Goal: Information Seeking & Learning: Learn about a topic

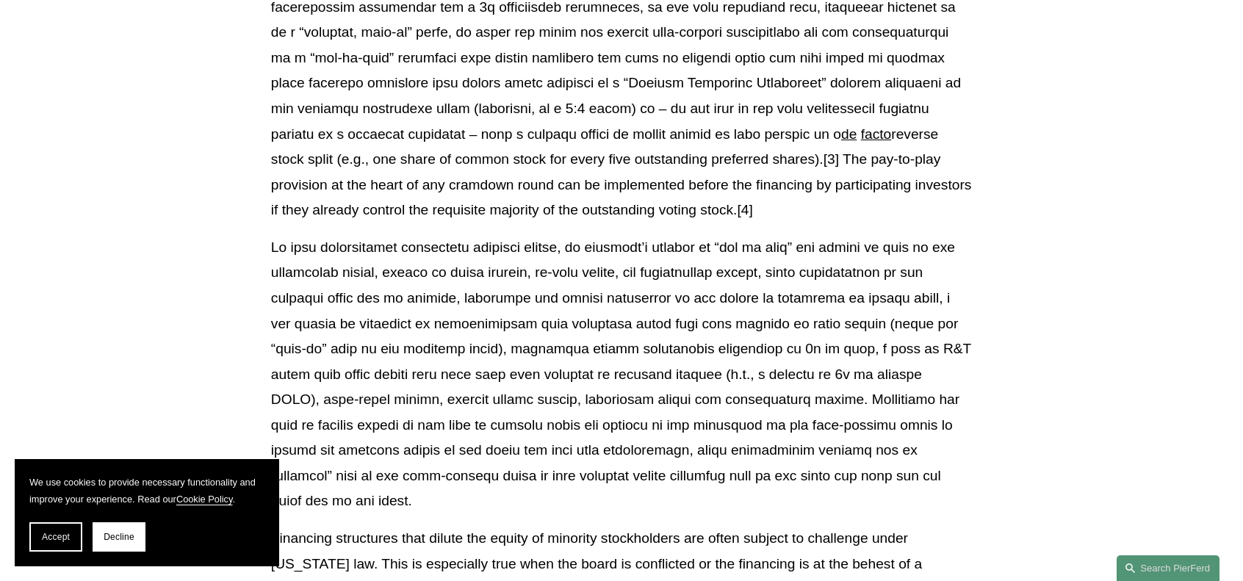
scroll to position [979, 0]
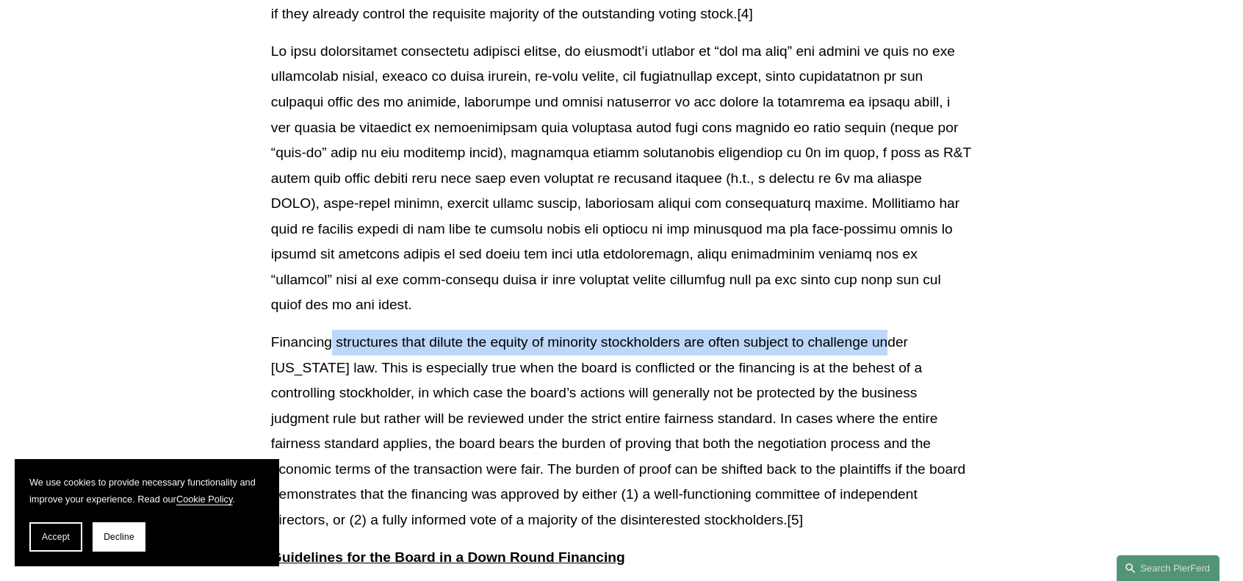
drag, startPoint x: 884, startPoint y: 317, endPoint x: 332, endPoint y: 325, distance: 552.5
click at [332, 330] on p "Financing structures that dilute the equity of minority stockholders are often …" at bounding box center [621, 431] width 701 height 203
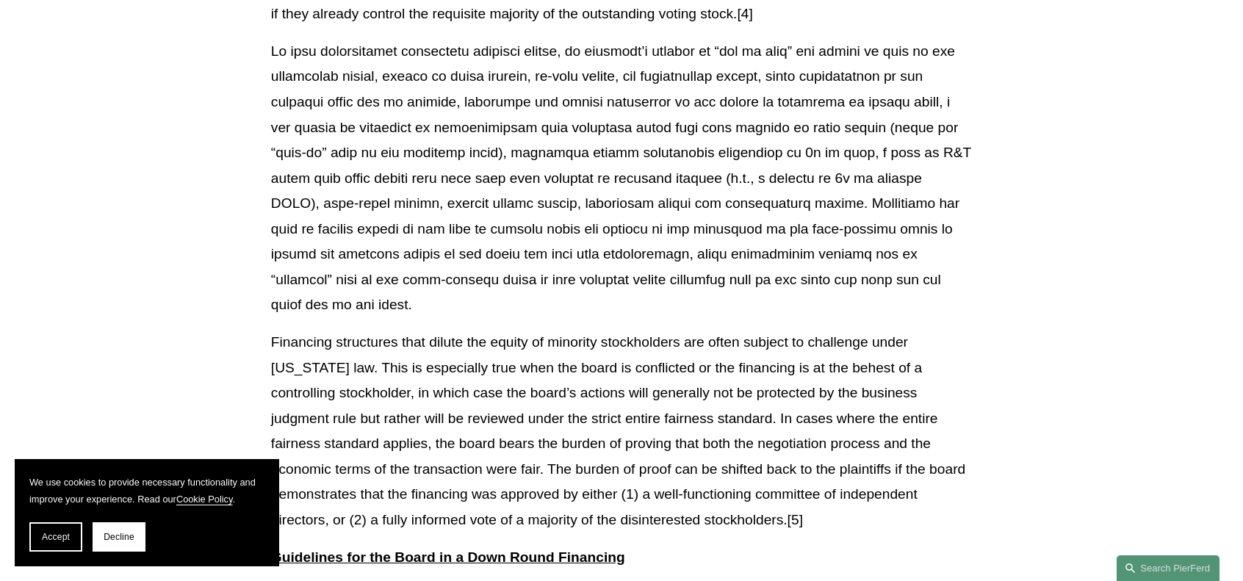
click at [848, 340] on p "Financing structures that dilute the equity of minority stockholders are often …" at bounding box center [621, 431] width 701 height 203
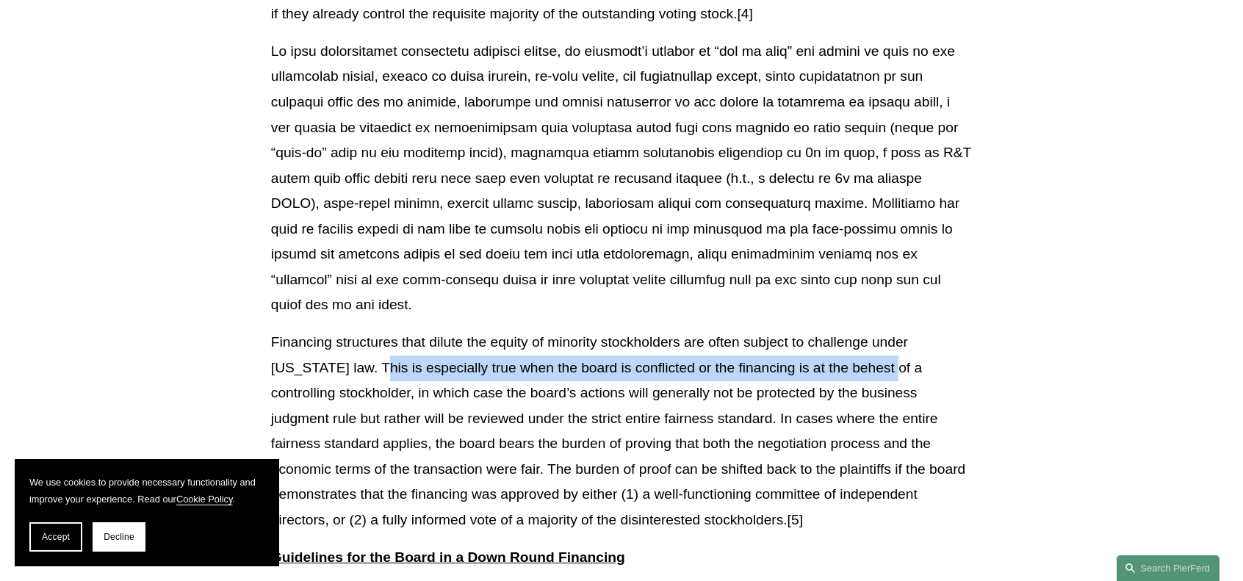
drag, startPoint x: 893, startPoint y: 342, endPoint x: 385, endPoint y: 353, distance: 507.7
click at [385, 353] on p "Financing structures that dilute the equity of minority stockholders are often …" at bounding box center [621, 431] width 701 height 203
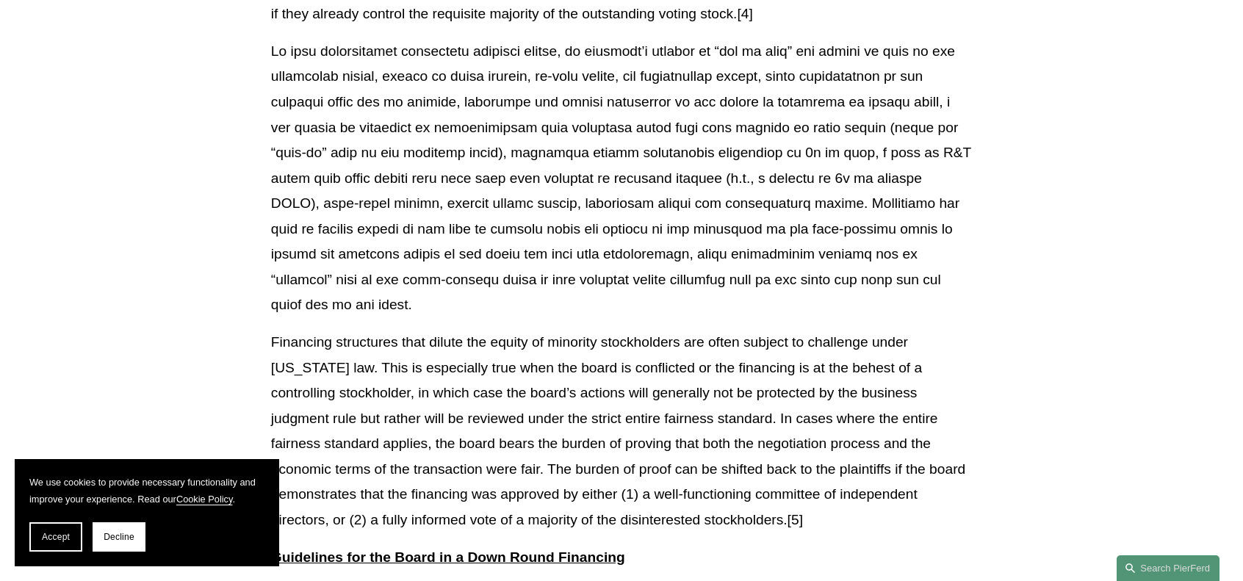
click at [375, 367] on p "Financing structures that dilute the equity of minority stockholders are often …" at bounding box center [621, 431] width 701 height 203
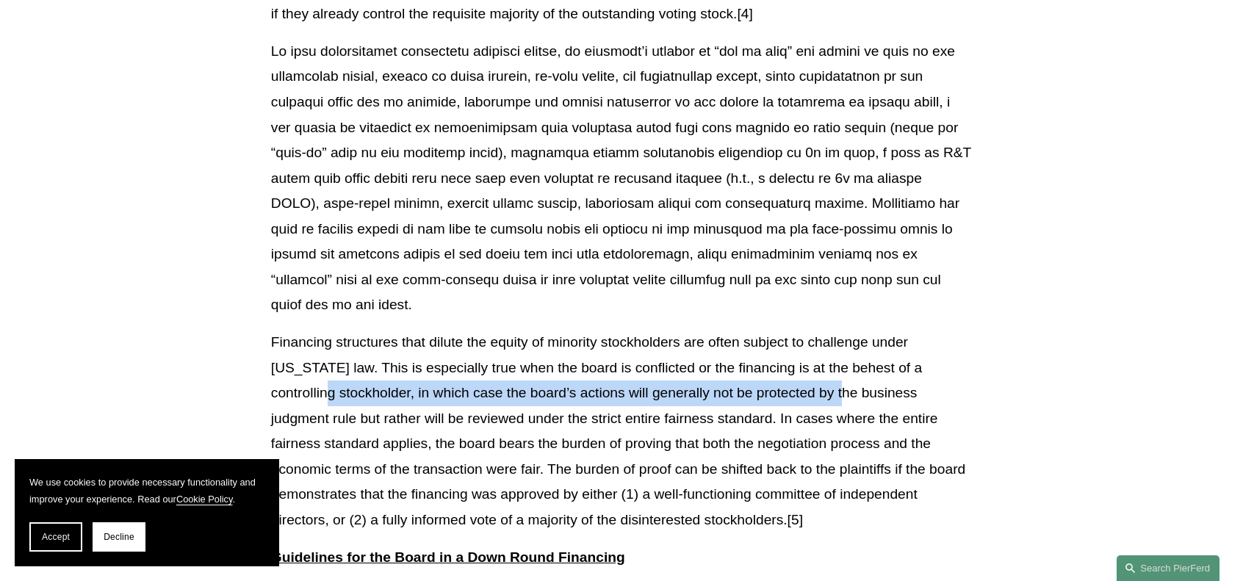
drag, startPoint x: 341, startPoint y: 367, endPoint x: 854, endPoint y: 360, distance: 513.5
click at [854, 360] on p "Financing structures that dilute the equity of minority stockholders are often …" at bounding box center [621, 431] width 701 height 203
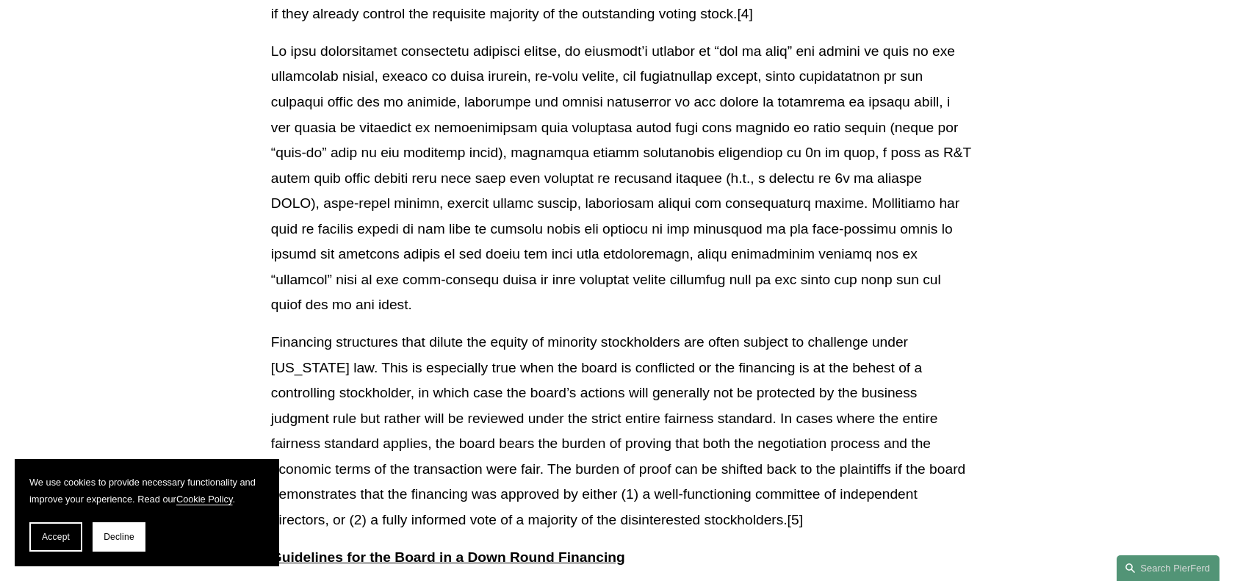
click at [776, 393] on p "Financing structures that dilute the equity of minority stockholders are often …" at bounding box center [621, 431] width 701 height 203
click at [787, 392] on p "Financing structures that dilute the equity of minority stockholders are often …" at bounding box center [621, 431] width 701 height 203
click at [840, 390] on p "Financing structures that dilute the equity of minority stockholders are often …" at bounding box center [621, 431] width 701 height 203
click at [867, 395] on p "Financing structures that dilute the equity of minority stockholders are often …" at bounding box center [621, 431] width 701 height 203
drag, startPoint x: 47, startPoint y: 546, endPoint x: 54, endPoint y: 542, distance: 7.6
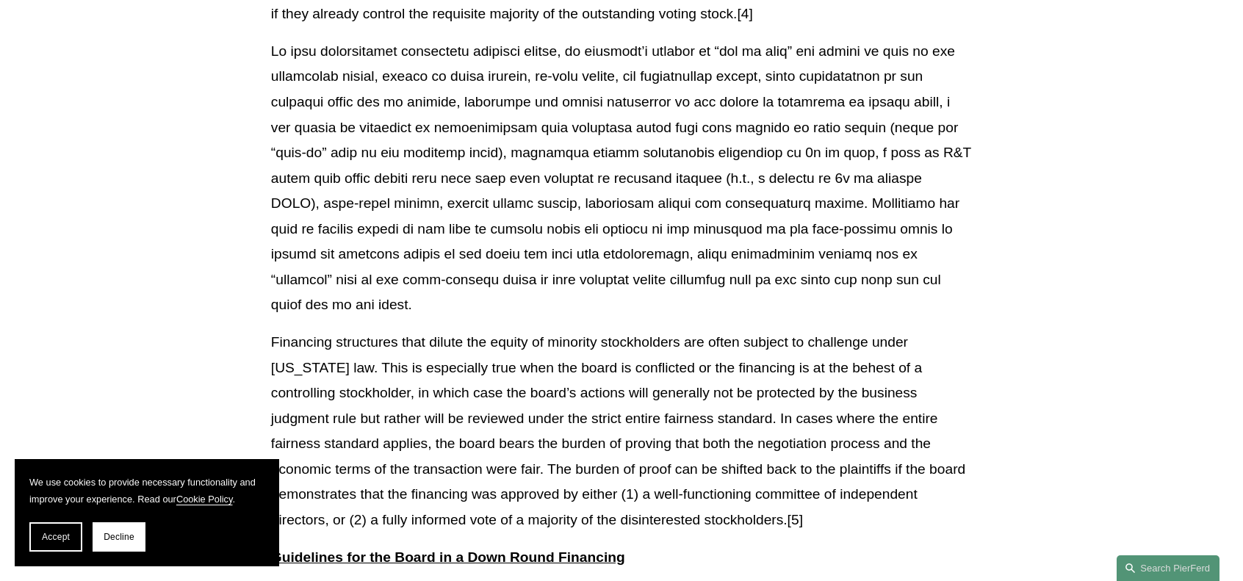
click at [48, 546] on button "Accept" at bounding box center [55, 536] width 53 height 29
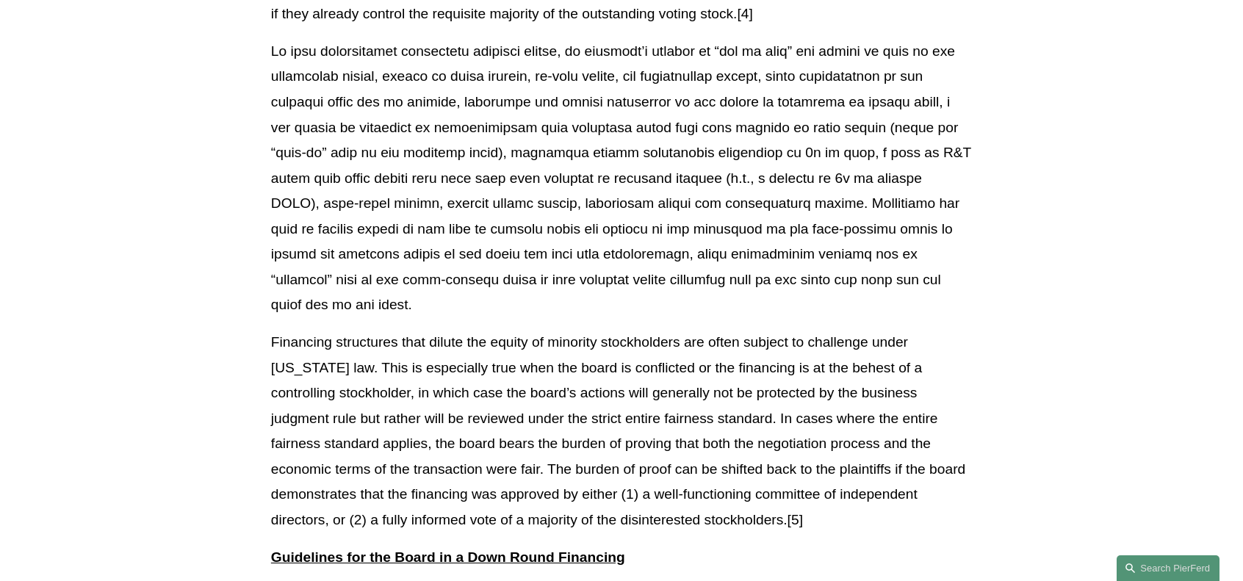
scroll to position [1175, 0]
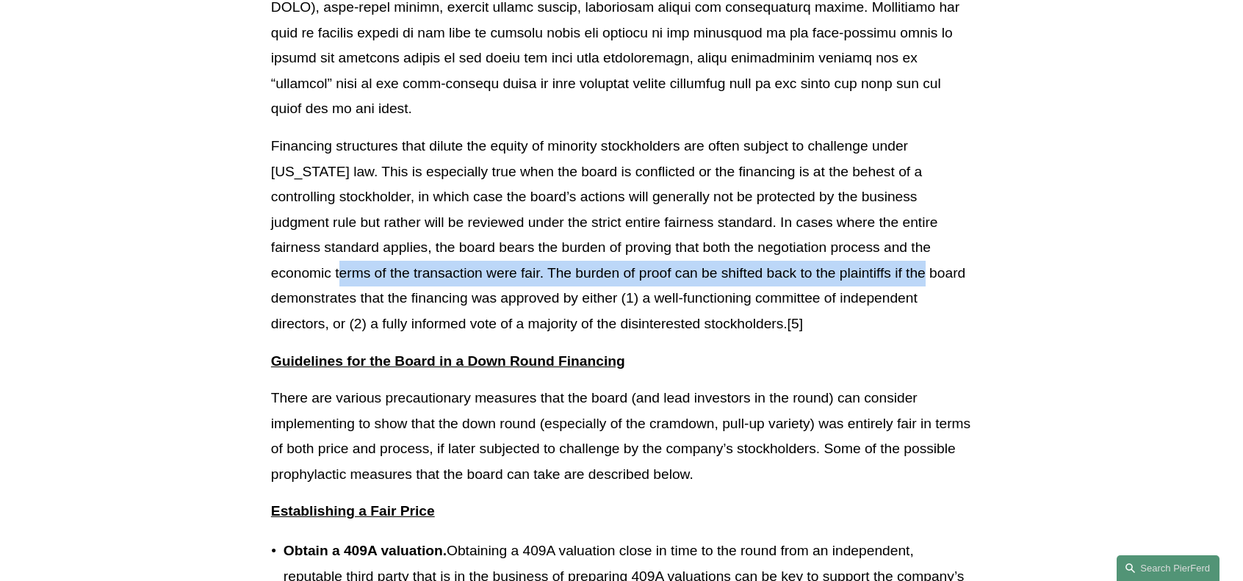
drag, startPoint x: 940, startPoint y: 251, endPoint x: 356, endPoint y: 254, distance: 584.0
click at [356, 254] on p "Financing structures that dilute the equity of minority stockholders are often …" at bounding box center [621, 235] width 701 height 203
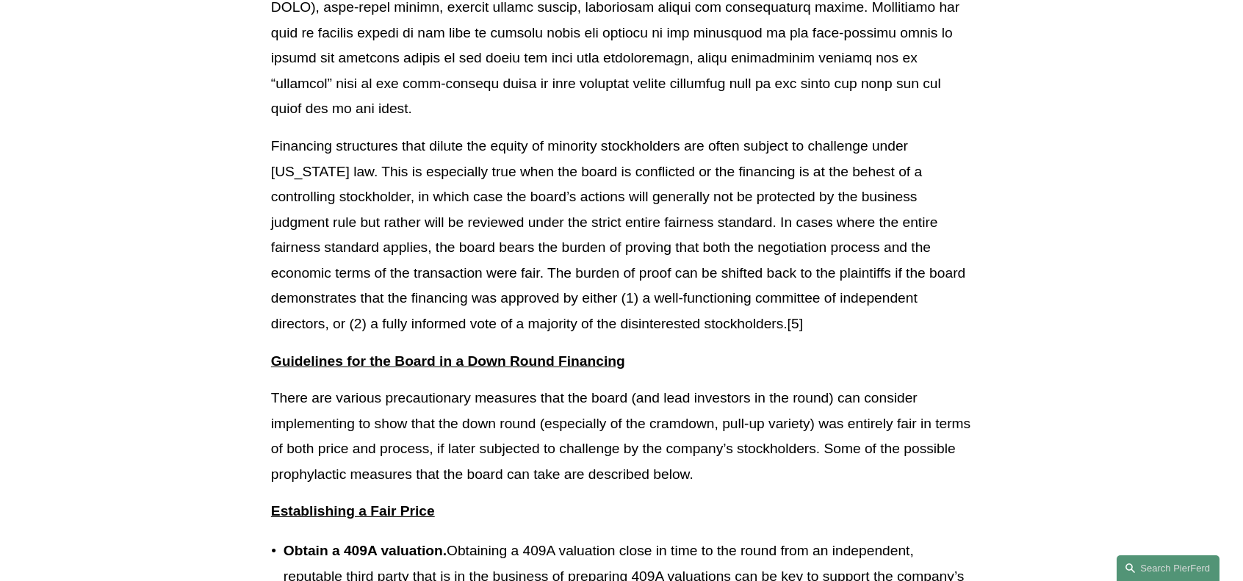
click at [387, 423] on p "There are various precautionary measures that the board (and lead investors in …" at bounding box center [621, 436] width 701 height 101
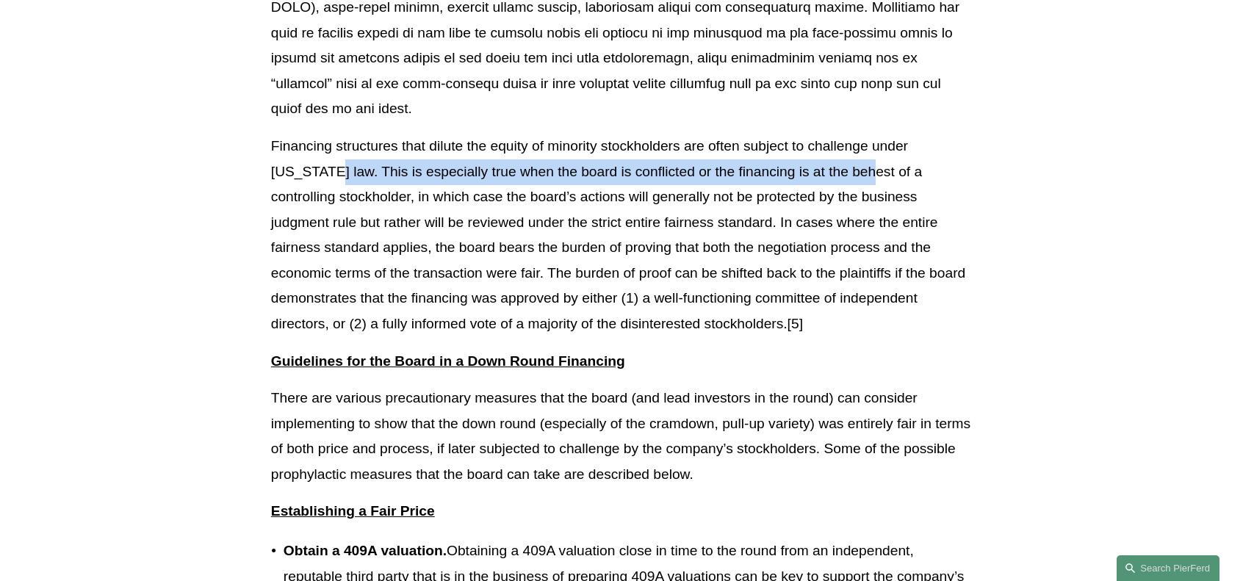
drag, startPoint x: 870, startPoint y: 148, endPoint x: 335, endPoint y: 144, distance: 534.8
click at [335, 144] on p "Financing structures that dilute the equity of minority stockholders are often …" at bounding box center [621, 235] width 701 height 203
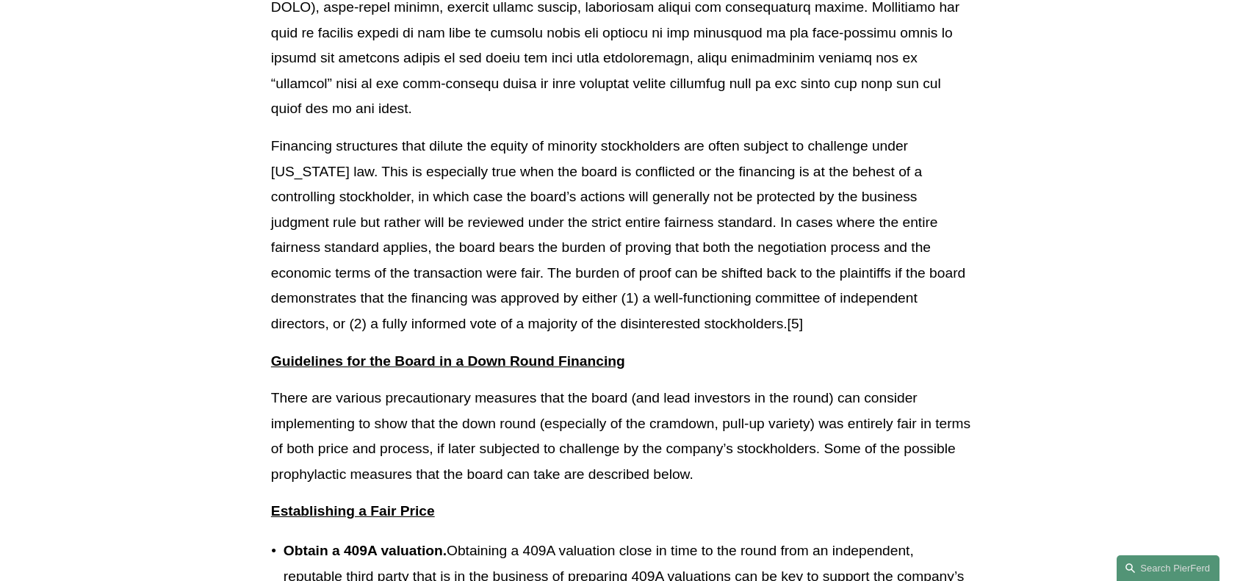
click at [337, 176] on p "Financing structures that dilute the equity of minority stockholders are often …" at bounding box center [621, 235] width 701 height 203
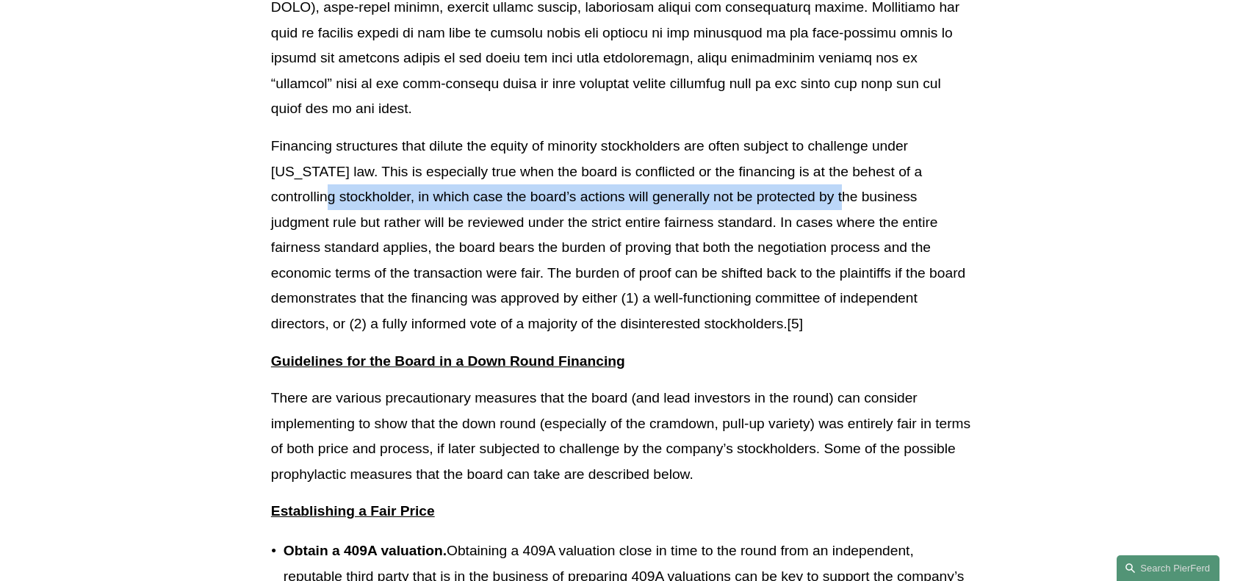
drag, startPoint x: 339, startPoint y: 171, endPoint x: 855, endPoint y: 172, distance: 515.7
click at [855, 172] on p "Financing structures that dilute the equity of minority stockholders are often …" at bounding box center [621, 235] width 701 height 203
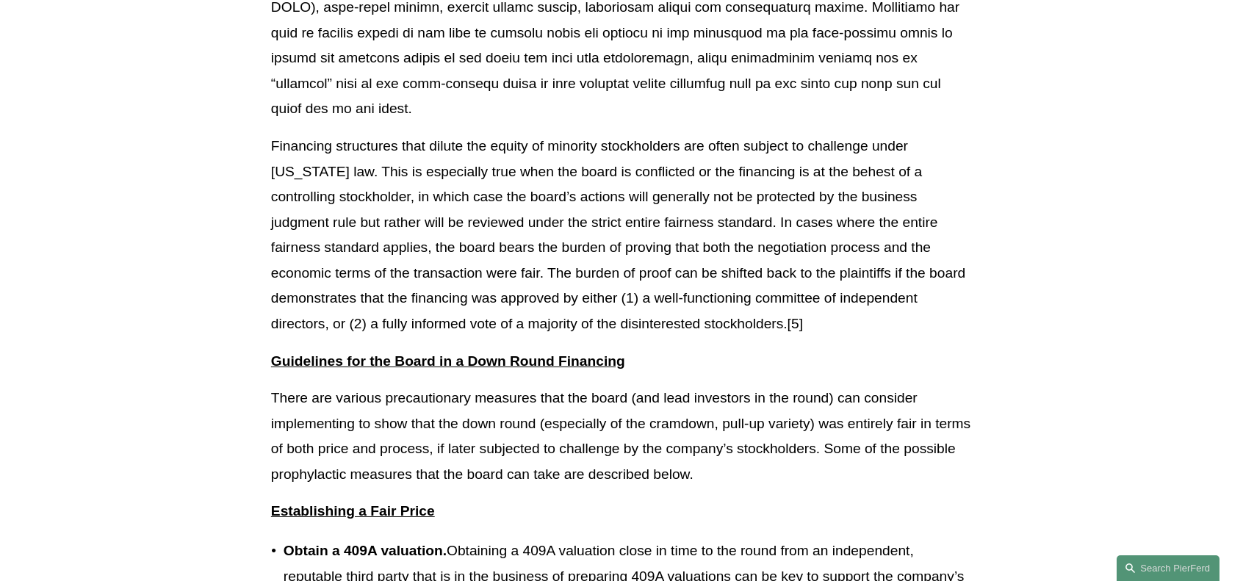
click at [576, 199] on p "Financing structures that dilute the equity of minority stockholders are often …" at bounding box center [621, 235] width 701 height 203
click at [843, 196] on p "Financing structures that dilute the equity of minority stockholders are often …" at bounding box center [621, 235] width 701 height 203
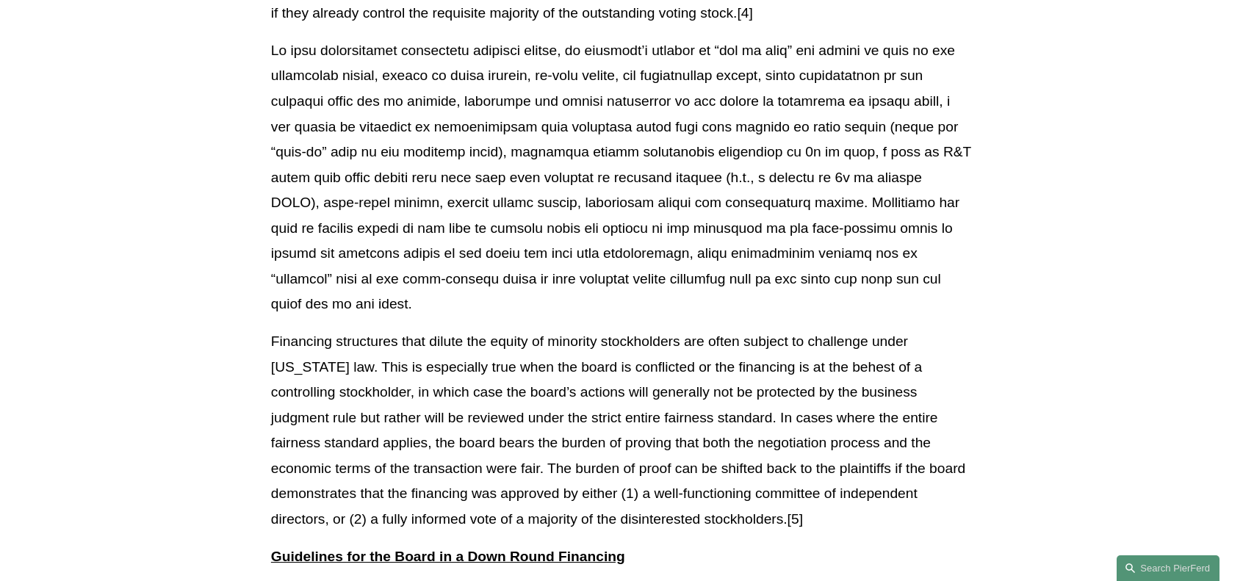
scroll to position [979, 0]
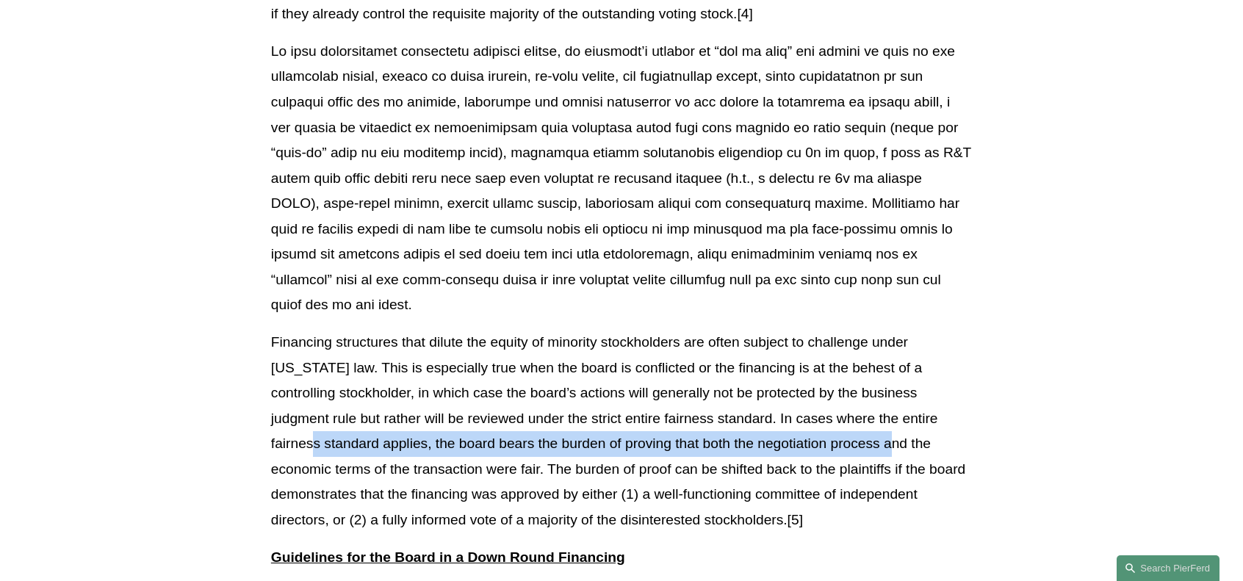
drag, startPoint x: 323, startPoint y: 420, endPoint x: 904, endPoint y: 414, distance: 581.1
click at [904, 414] on p "Financing structures that dilute the equity of minority stockholders are often …" at bounding box center [621, 431] width 701 height 203
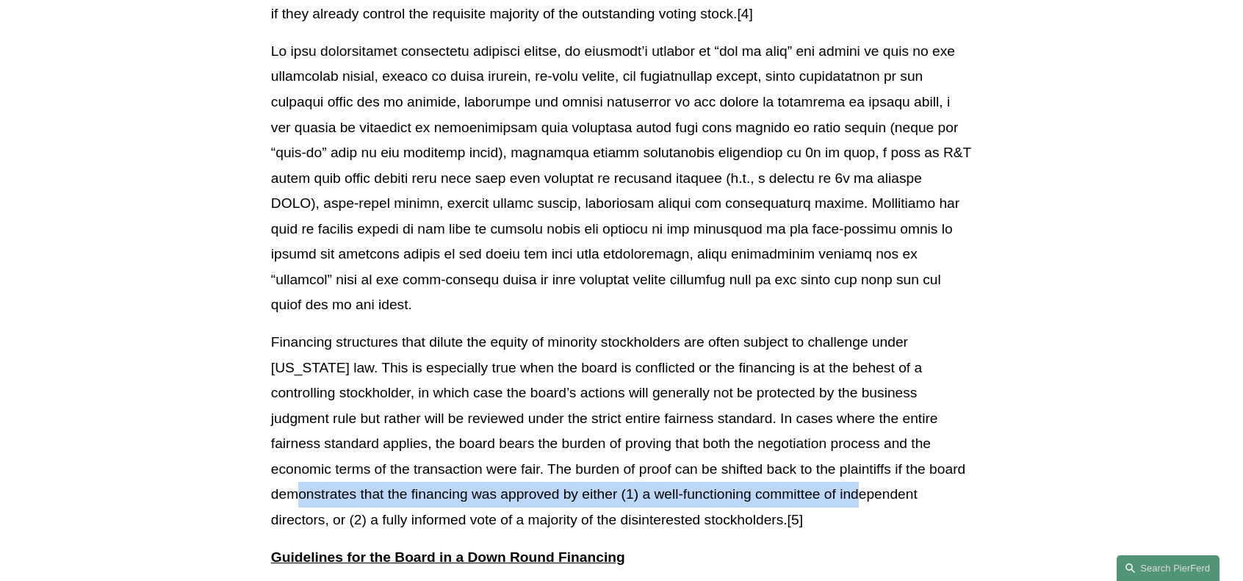
drag, startPoint x: 874, startPoint y: 469, endPoint x: 311, endPoint y: 477, distance: 563.5
click at [311, 477] on p "Financing structures that dilute the equity of minority stockholders are often …" at bounding box center [621, 431] width 701 height 203
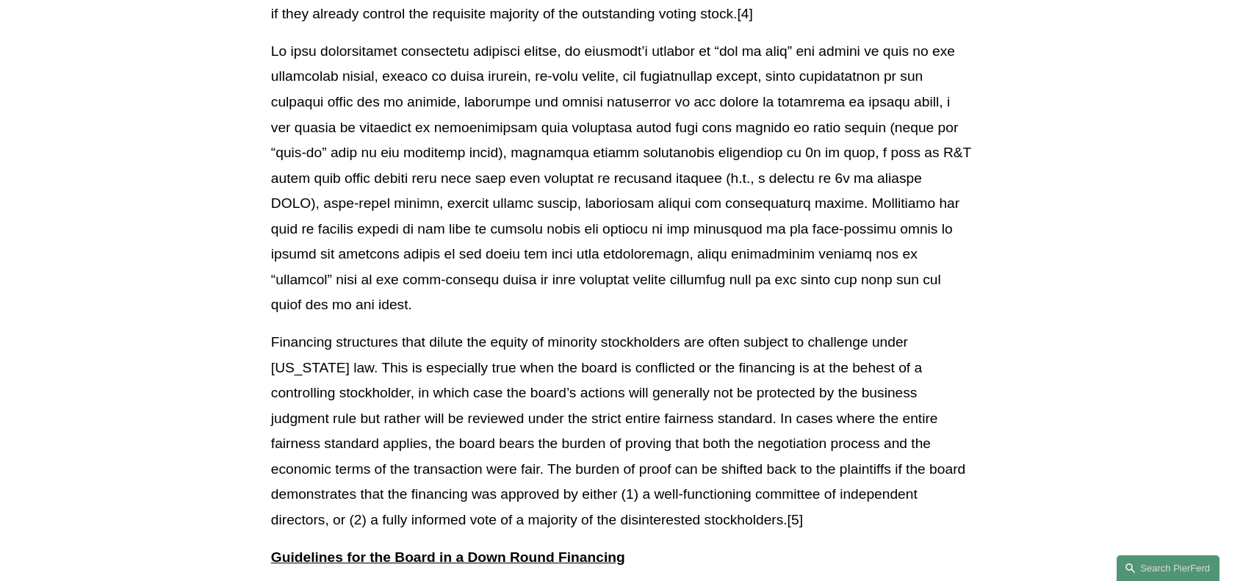
click at [690, 497] on p "Financing structures that dilute the equity of minority stockholders are often …" at bounding box center [621, 431] width 701 height 203
click at [717, 494] on p "Financing structures that dilute the equity of minority stockholders are often …" at bounding box center [621, 431] width 701 height 203
click at [794, 411] on p "Financing structures that dilute the equity of minority stockholders are often …" at bounding box center [621, 431] width 701 height 203
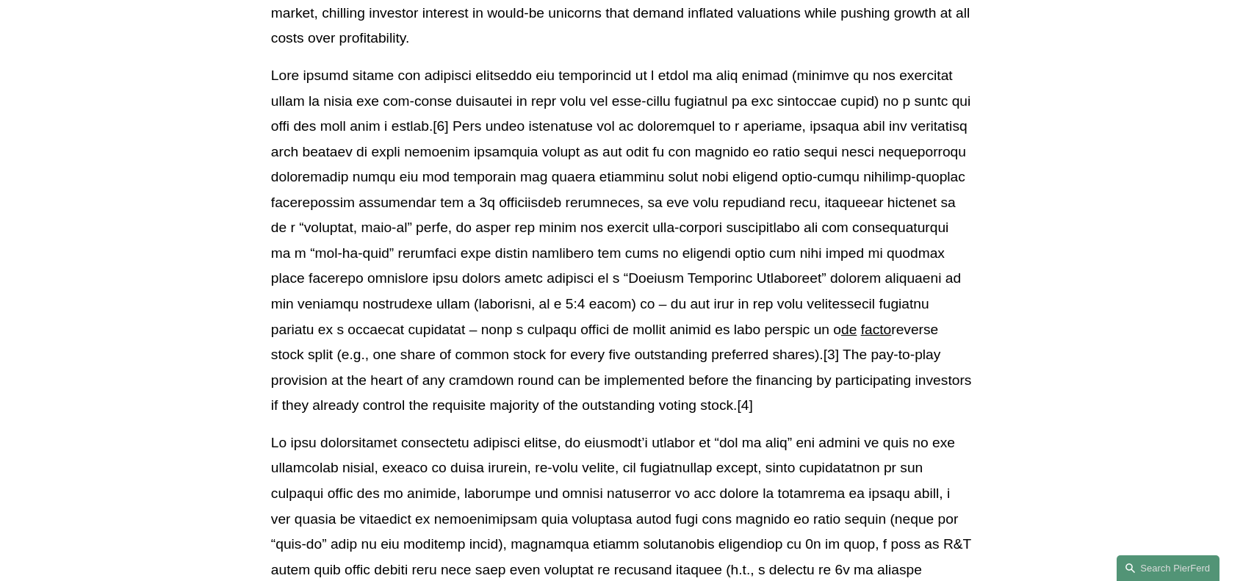
scroll to position [783, 0]
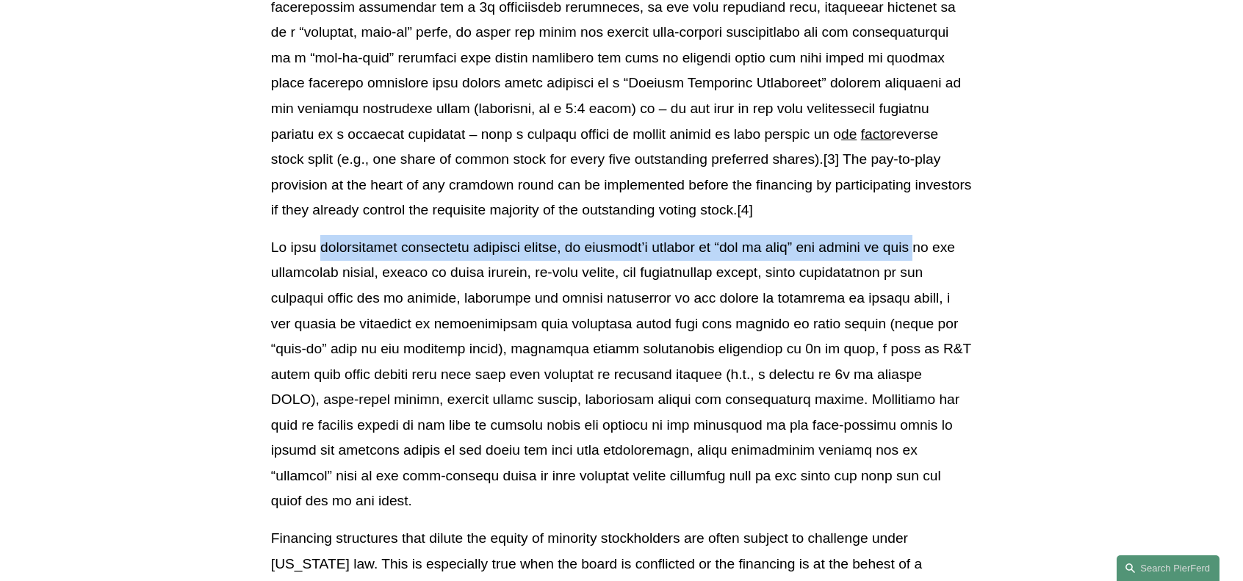
drag, startPoint x: 325, startPoint y: 252, endPoint x: 923, endPoint y: 246, distance: 597.2
click at [923, 246] on p at bounding box center [621, 374] width 701 height 279
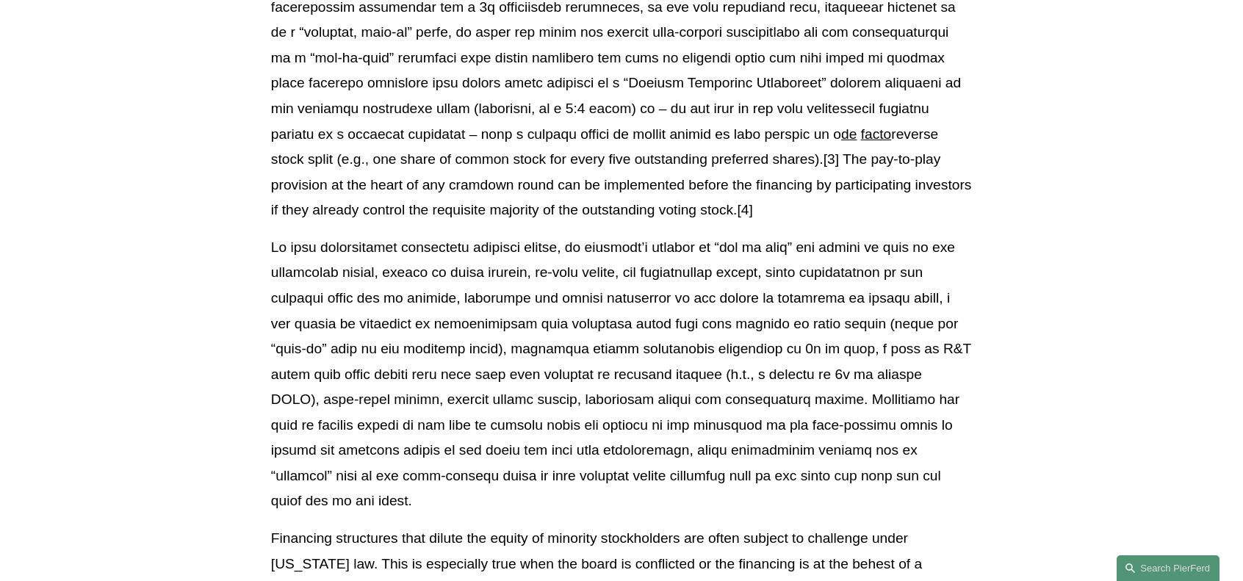
click at [648, 364] on p at bounding box center [621, 374] width 701 height 279
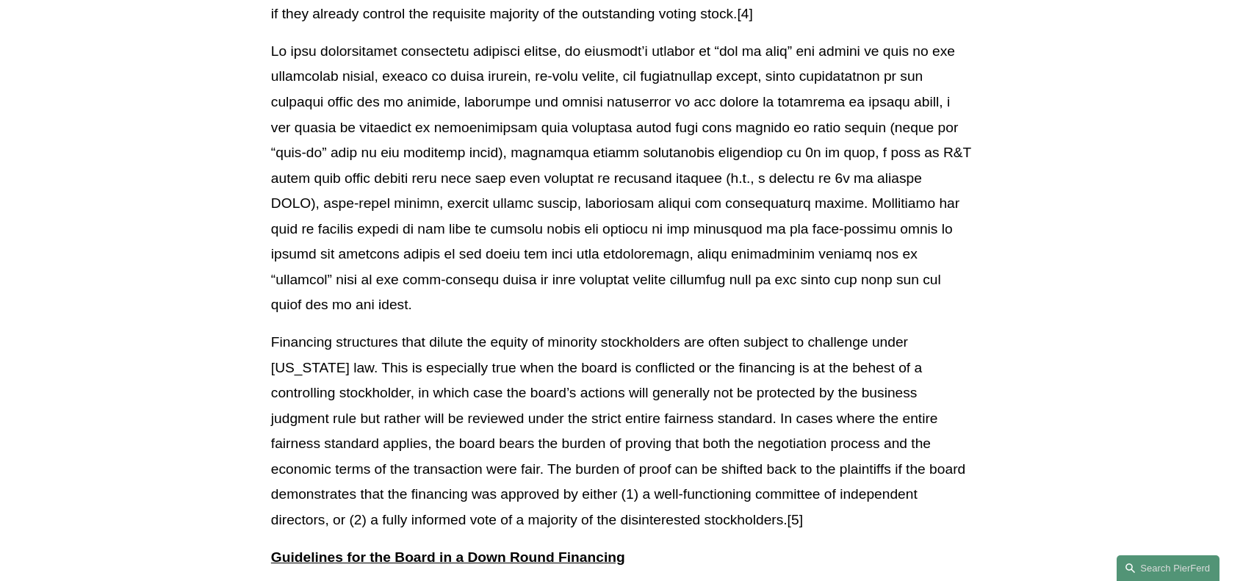
click at [694, 391] on p "Financing structures that dilute the equity of minority stockholders are often …" at bounding box center [621, 431] width 701 height 203
click at [733, 392] on p "Financing structures that dilute the equity of minority stockholders are often …" at bounding box center [621, 431] width 701 height 203
click at [791, 392] on p "Financing structures that dilute the equity of minority stockholders are often …" at bounding box center [621, 431] width 701 height 203
click at [832, 391] on p "Financing structures that dilute the equity of minority stockholders are often …" at bounding box center [621, 431] width 701 height 203
click at [852, 390] on p "Financing structures that dilute the equity of minority stockholders are often …" at bounding box center [621, 431] width 701 height 203
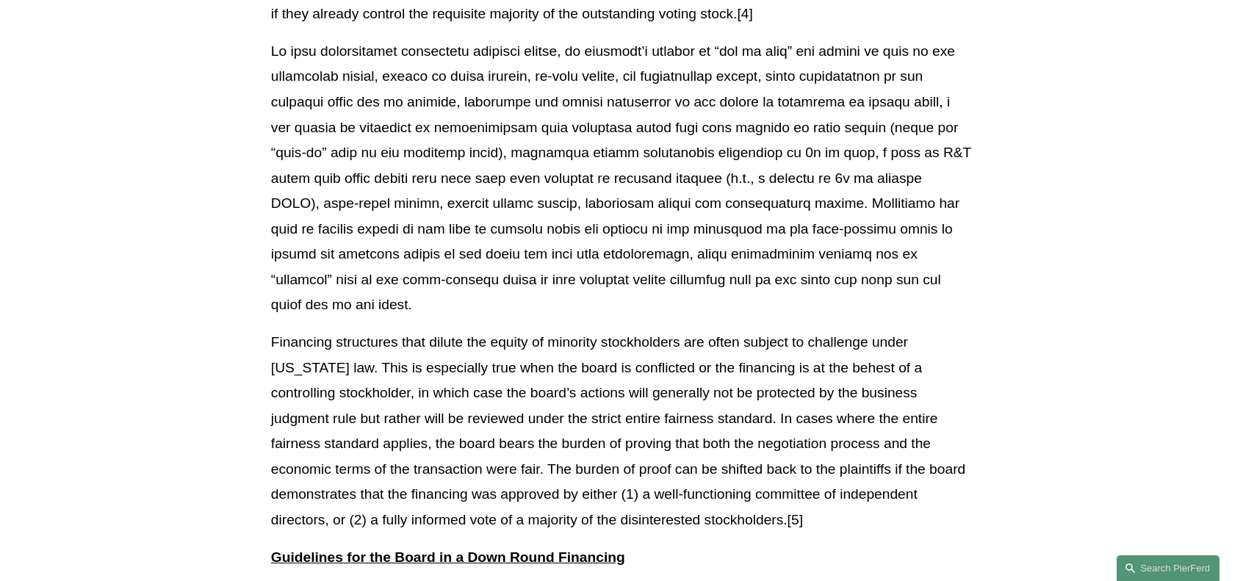
click at [909, 388] on p "Financing structures that dilute the equity of minority stockholders are often …" at bounding box center [621, 431] width 701 height 203
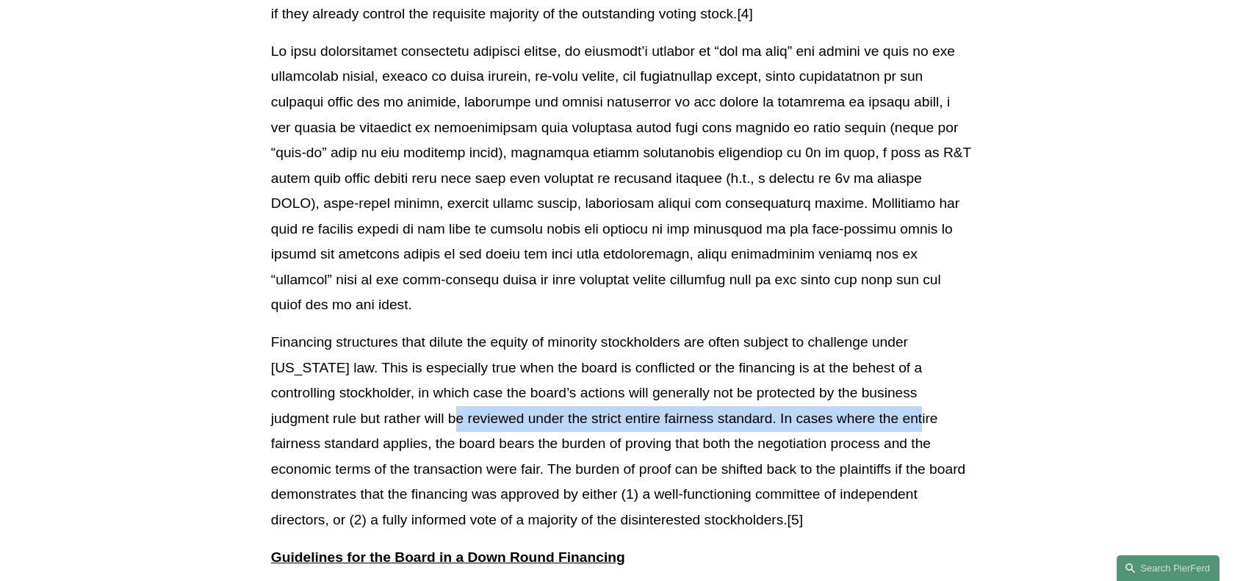
drag, startPoint x: 928, startPoint y: 387, endPoint x: 466, endPoint y: 405, distance: 462.4
click at [466, 405] on p "Financing structures that dilute the equity of minority stockholders are often …" at bounding box center [621, 431] width 701 height 203
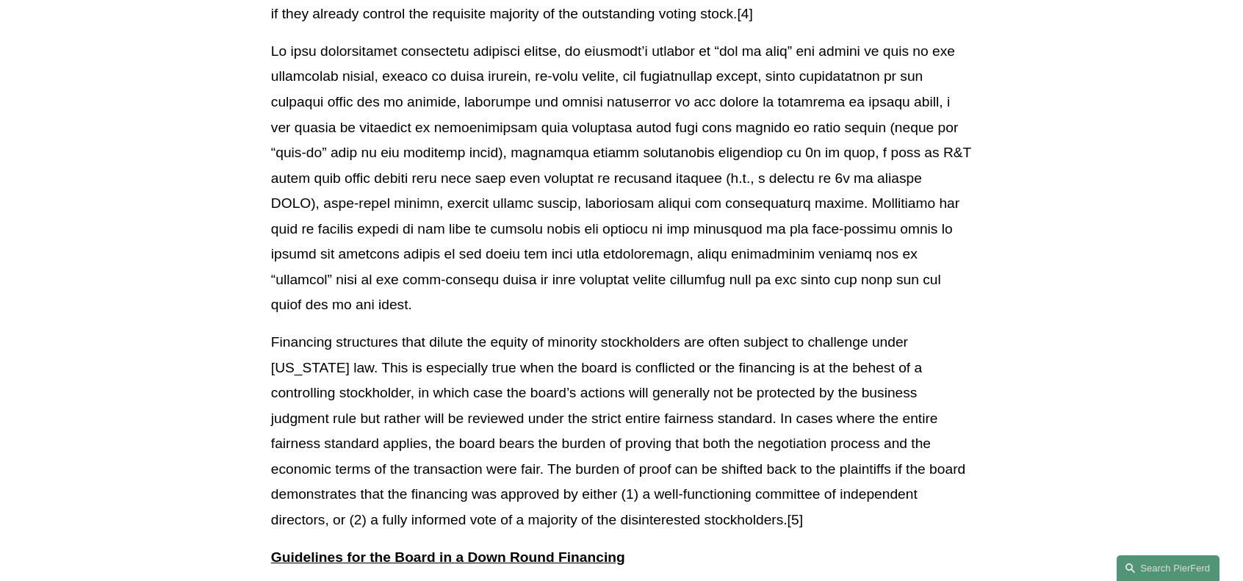
click at [409, 405] on p "Financing structures that dilute the equity of minority stockholders are often …" at bounding box center [621, 431] width 701 height 203
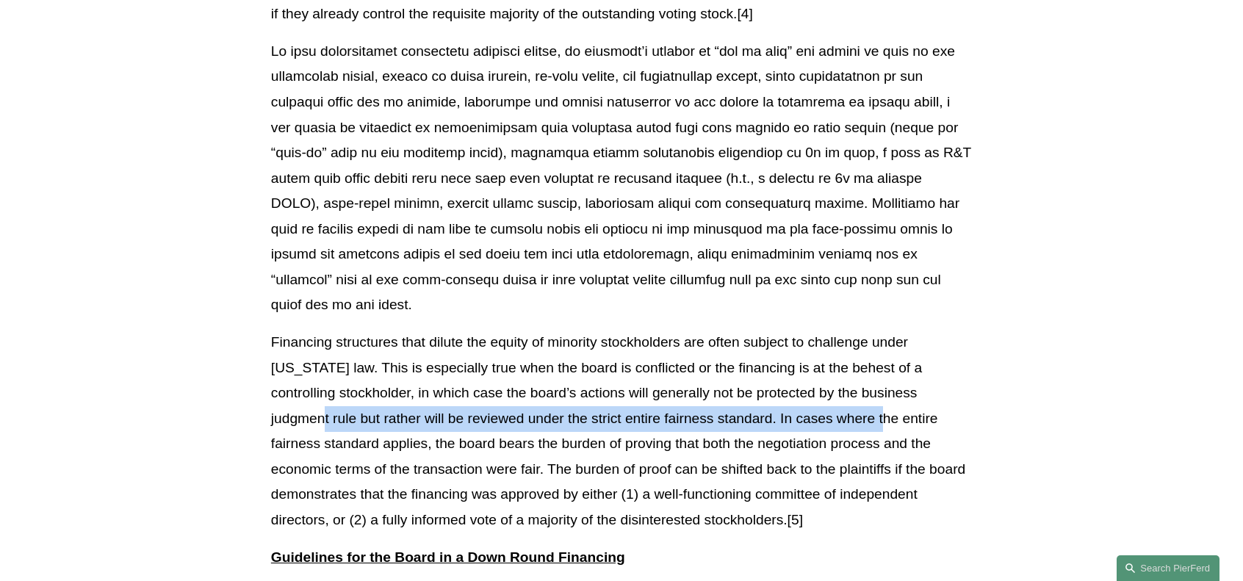
drag, startPoint x: 332, startPoint y: 394, endPoint x: 899, endPoint y: 385, distance: 567.2
click at [899, 385] on p "Financing structures that dilute the equity of minority stockholders are often …" at bounding box center [621, 431] width 701 height 203
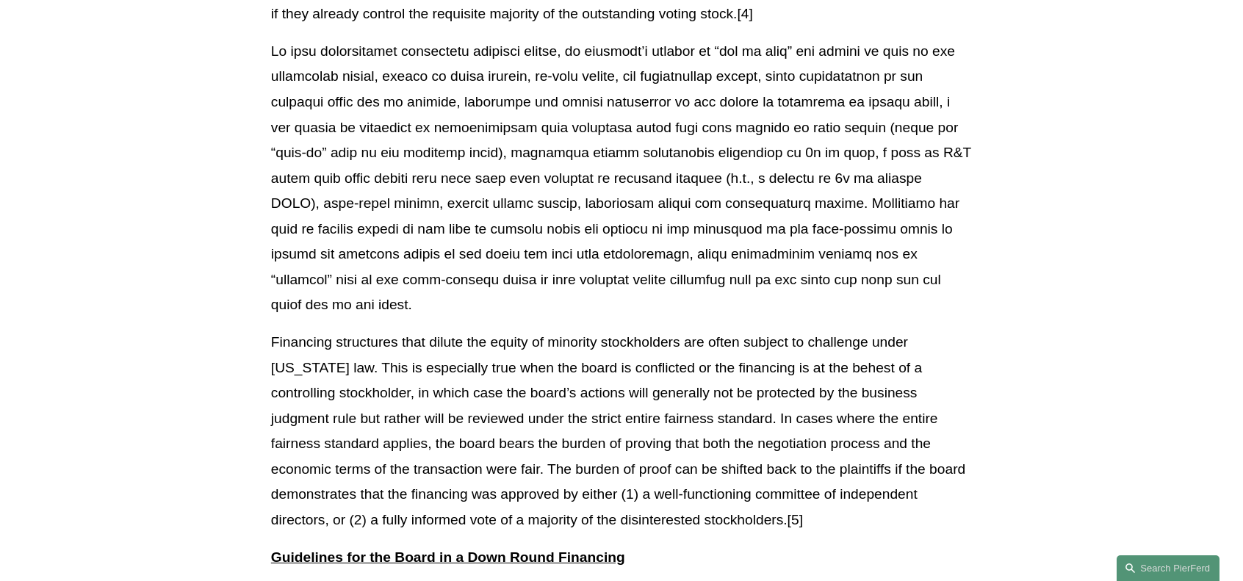
click at [893, 420] on p "Financing structures that dilute the equity of minority stockholders are often …" at bounding box center [621, 431] width 701 height 203
drag, startPoint x: 663, startPoint y: 386, endPoint x: 655, endPoint y: 394, distance: 10.9
click at [662, 386] on p "Financing structures that dilute the equity of minority stockholders are often …" at bounding box center [621, 431] width 701 height 203
click at [912, 230] on p at bounding box center [621, 178] width 701 height 279
click at [868, 353] on p "Financing structures that dilute the equity of minority stockholders are often …" at bounding box center [621, 431] width 701 height 203
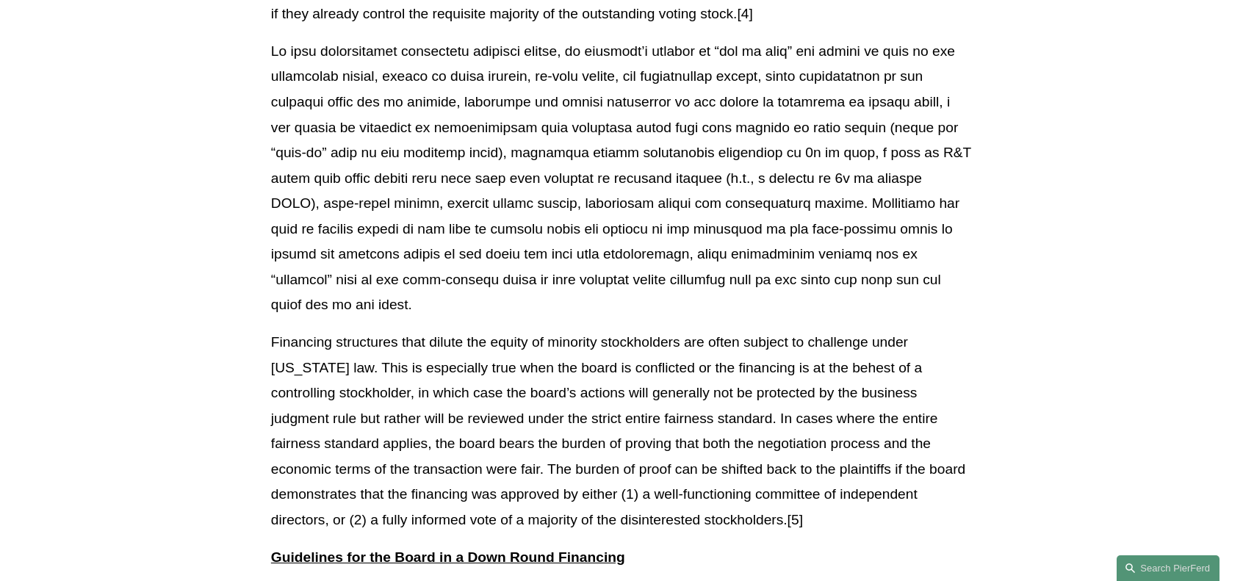
click at [696, 436] on p "Financing structures that dilute the equity of minority stockholders are often …" at bounding box center [621, 431] width 701 height 203
click at [494, 378] on p "Financing structures that dilute the equity of minority stockholders are often …" at bounding box center [621, 431] width 701 height 203
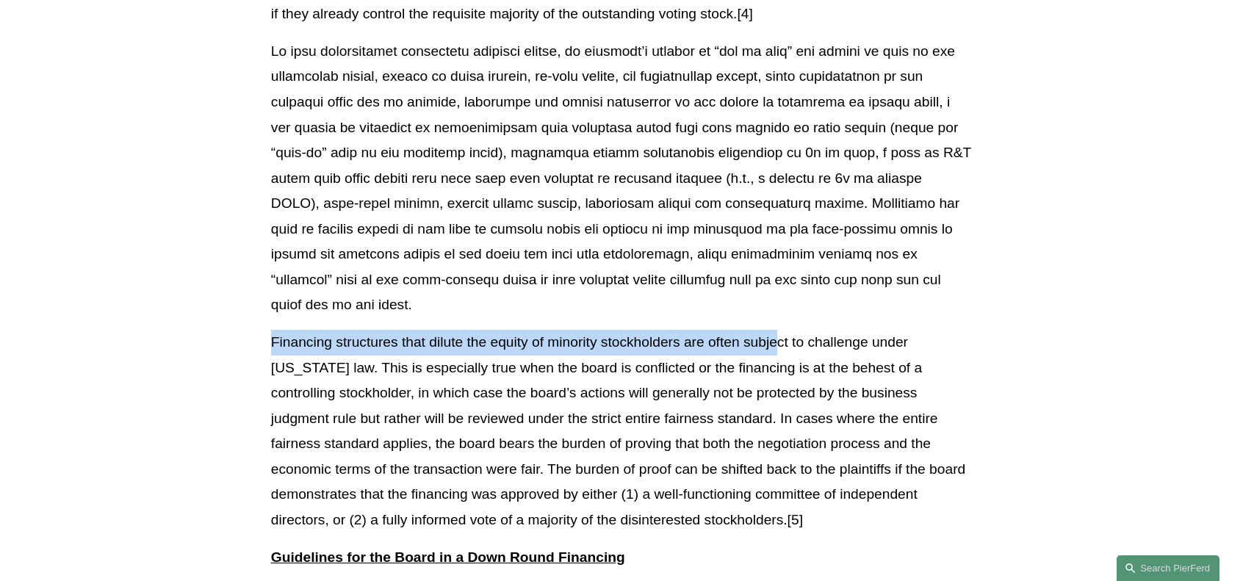
drag, startPoint x: 271, startPoint y: 315, endPoint x: 779, endPoint y: 309, distance: 508.4
click at [779, 330] on p "Financing structures that dilute the equity of minority stockholders are often …" at bounding box center [621, 431] width 701 height 203
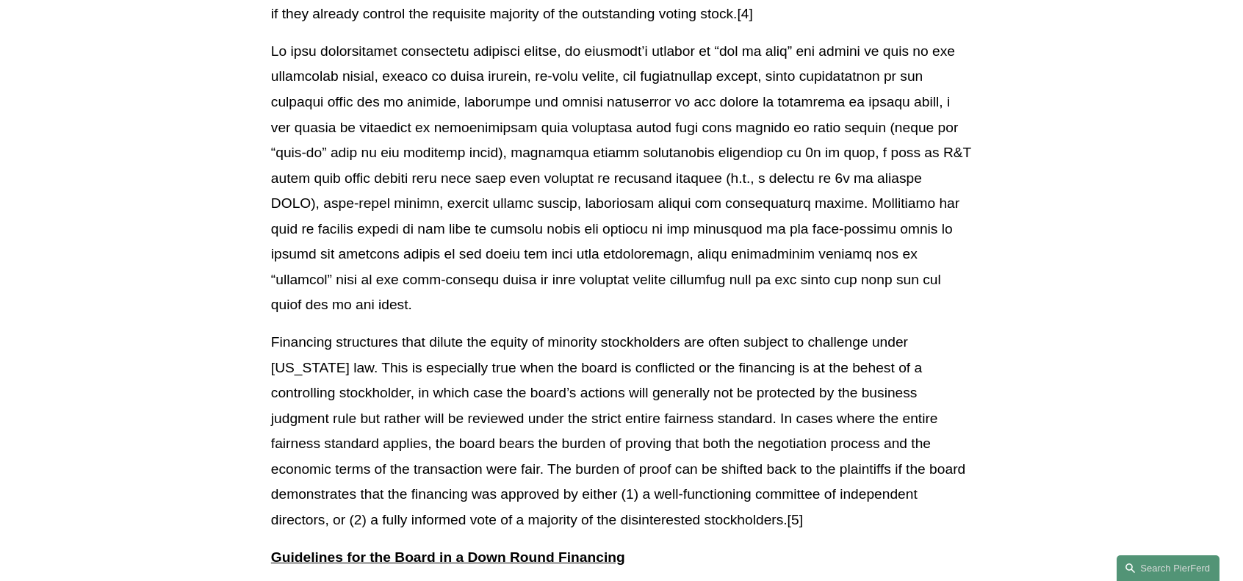
click at [729, 390] on p "Financing structures that dilute the equity of minority stockholders are often …" at bounding box center [621, 431] width 701 height 203
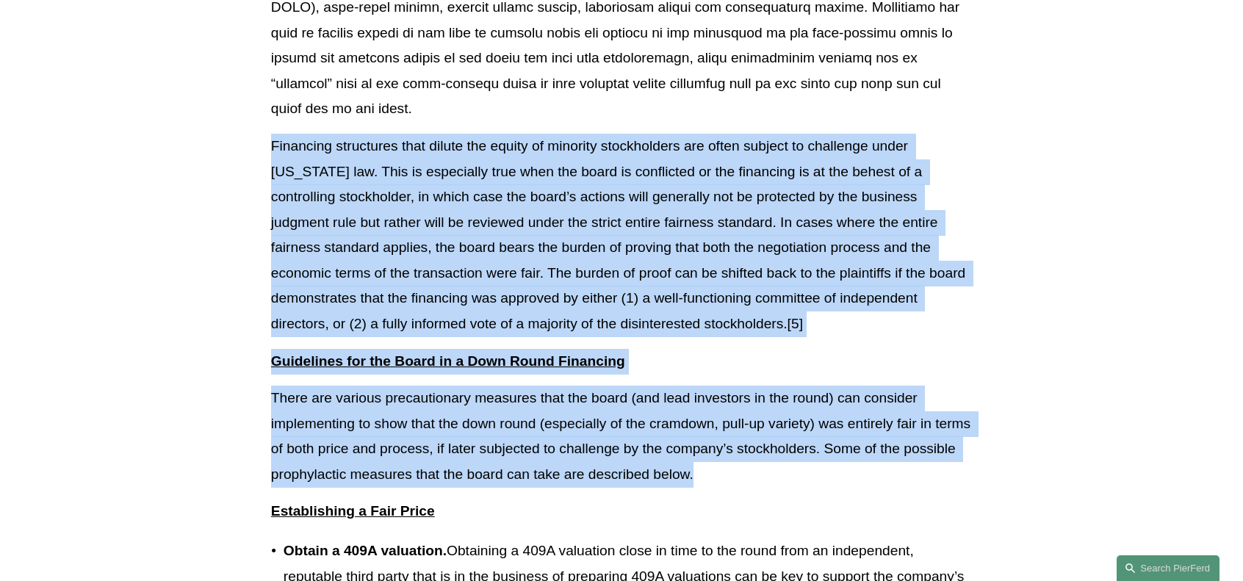
drag, startPoint x: 273, startPoint y: 118, endPoint x: 731, endPoint y: 453, distance: 567.7
click at [731, 453] on p "There are various precautionary measures that the board (and lead investors in …" at bounding box center [621, 436] width 701 height 101
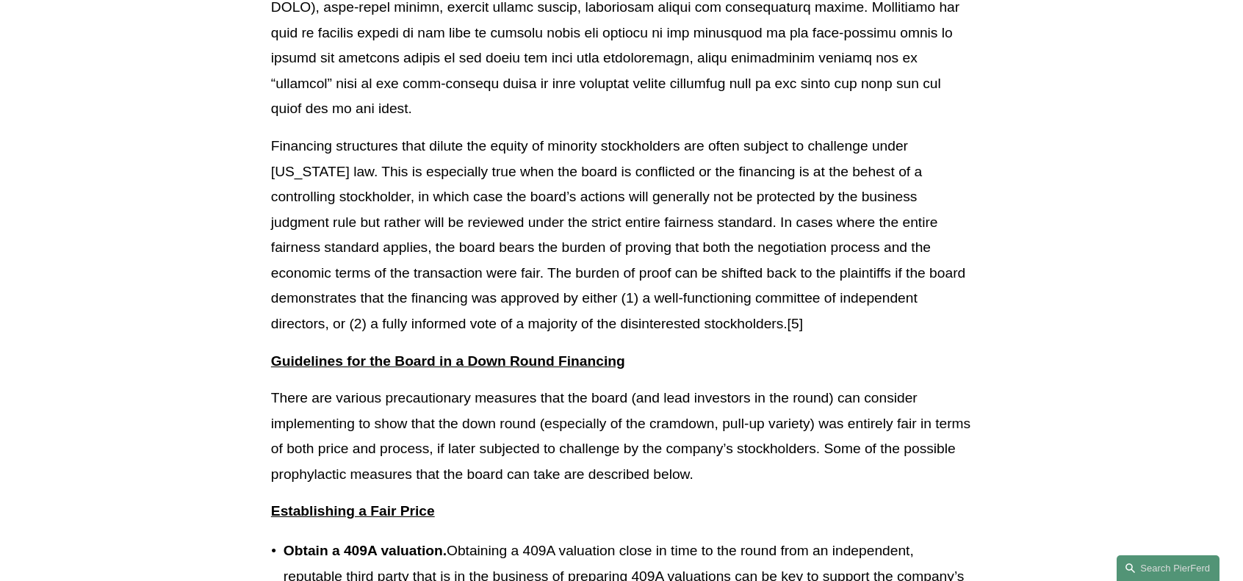
click at [749, 446] on p "There are various precautionary measures that the board (and lead investors in …" at bounding box center [621, 436] width 701 height 101
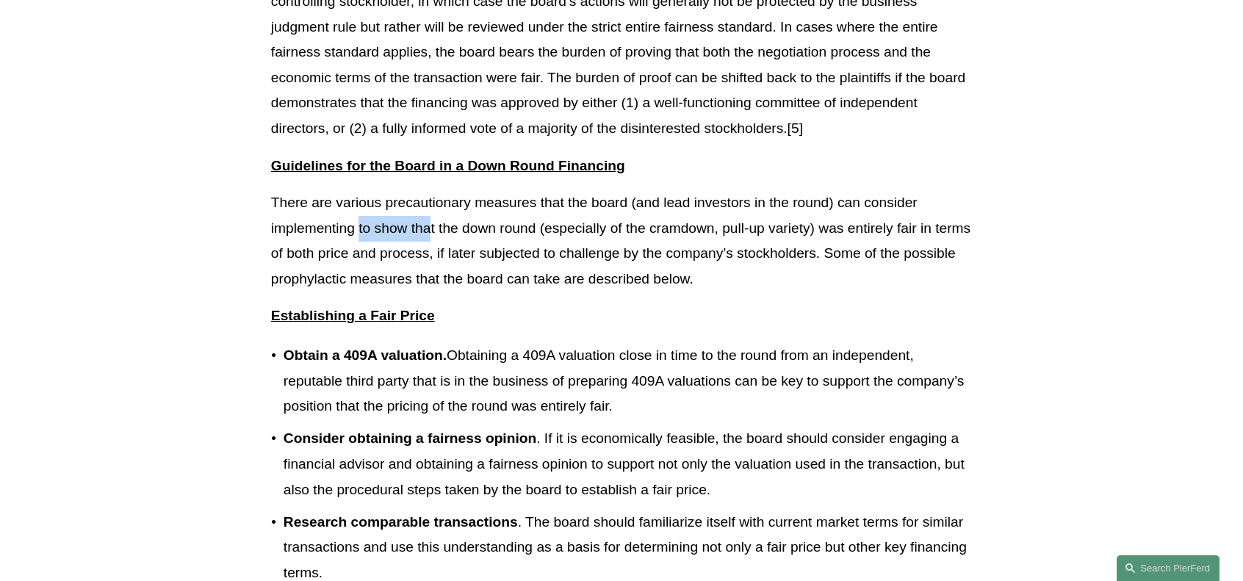
drag, startPoint x: 358, startPoint y: 201, endPoint x: 430, endPoint y: 206, distance: 72.2
click at [430, 206] on p "There are various precautionary measures that the board (and lead investors in …" at bounding box center [621, 240] width 701 height 101
click at [427, 231] on p "There are various precautionary measures that the board (and lead investors in …" at bounding box center [621, 240] width 701 height 101
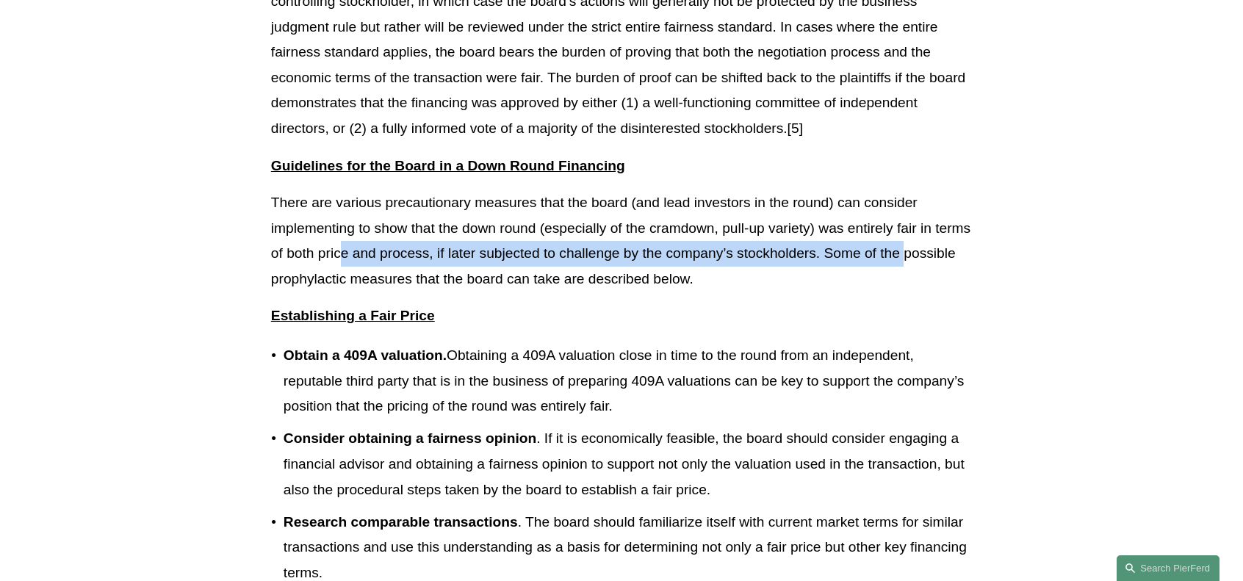
drag, startPoint x: 378, startPoint y: 235, endPoint x: 907, endPoint y: 232, distance: 529.6
click at [907, 232] on p "There are various precautionary measures that the board (and lead investors in …" at bounding box center [621, 240] width 701 height 101
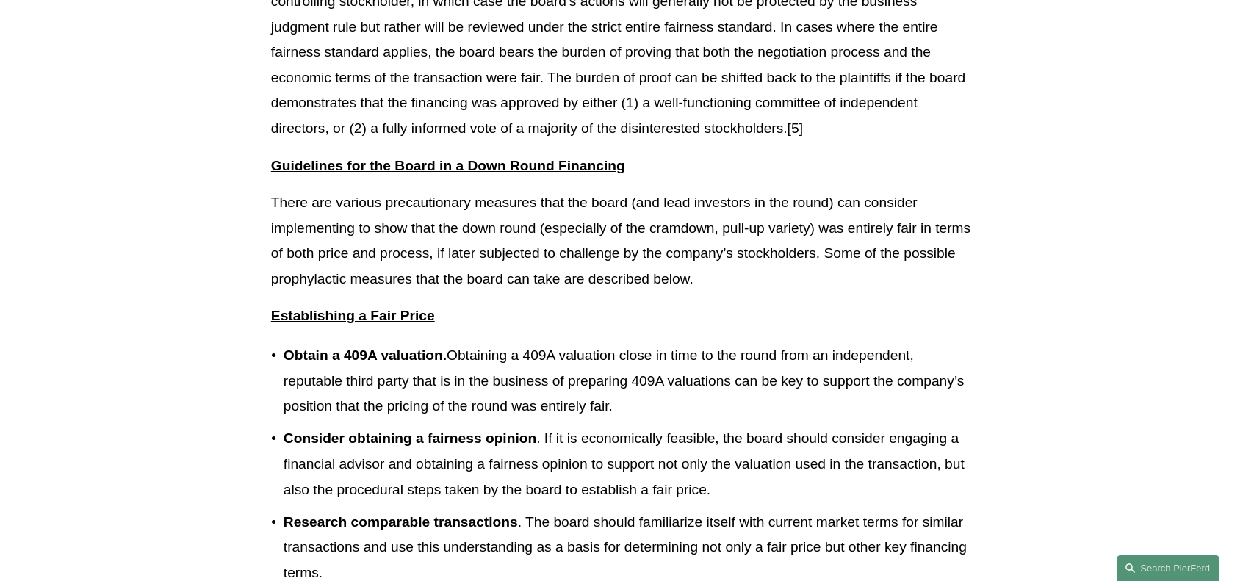
click at [938, 232] on p "There are various precautionary measures that the board (and lead investors in …" at bounding box center [621, 240] width 701 height 101
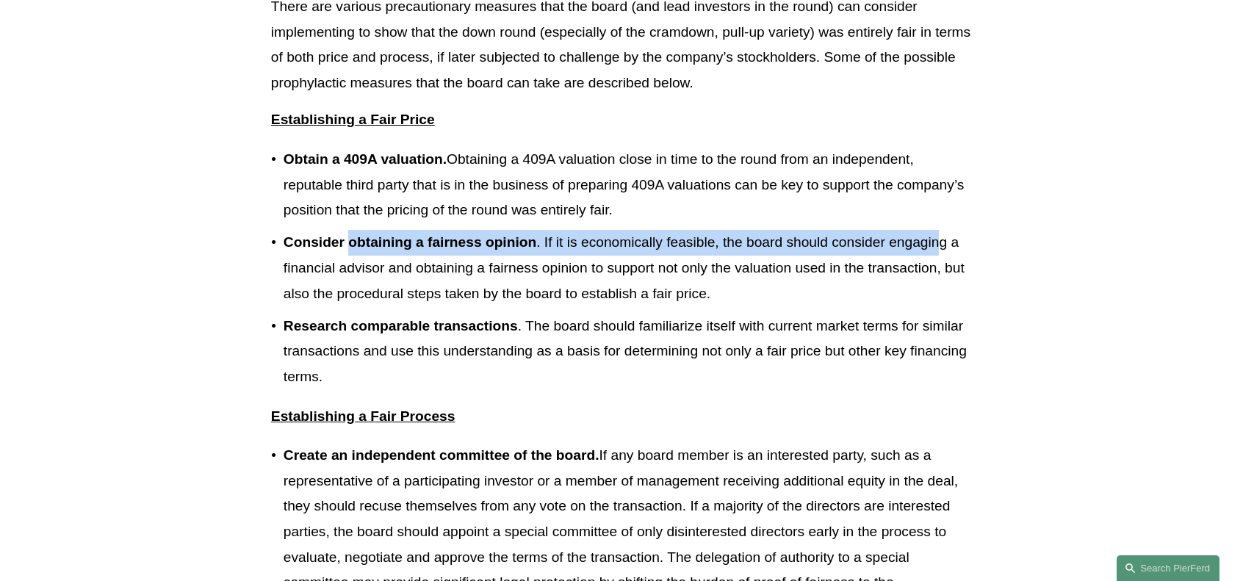
drag, startPoint x: 350, startPoint y: 217, endPoint x: 942, endPoint y: 216, distance: 592.8
click at [942, 230] on p "Consider obtaining a fairness opinion . If it is economically feasible, the boa…" at bounding box center [628, 268] width 688 height 76
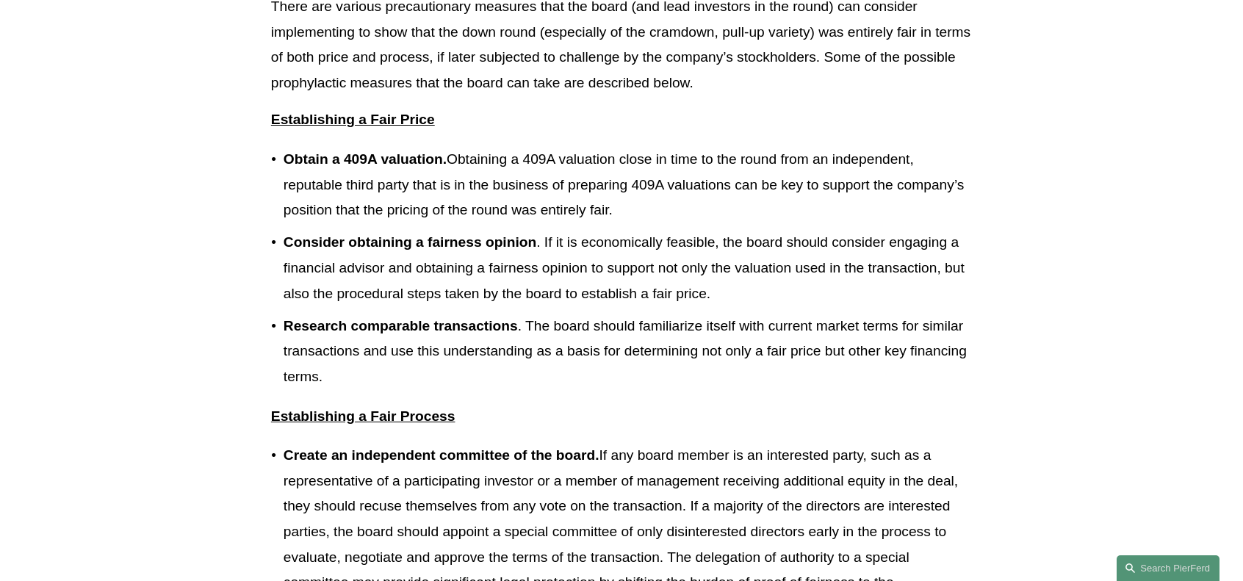
click at [384, 498] on p "Create an independent committee of the board. If any board member is an interes…" at bounding box center [628, 532] width 688 height 178
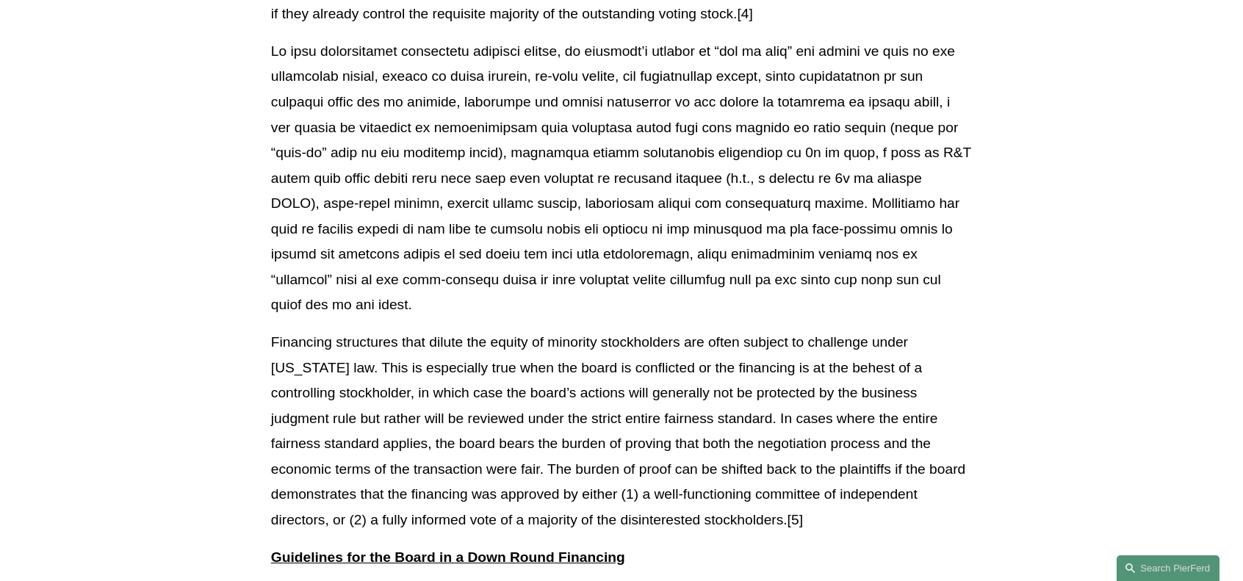
scroll to position [1175, 0]
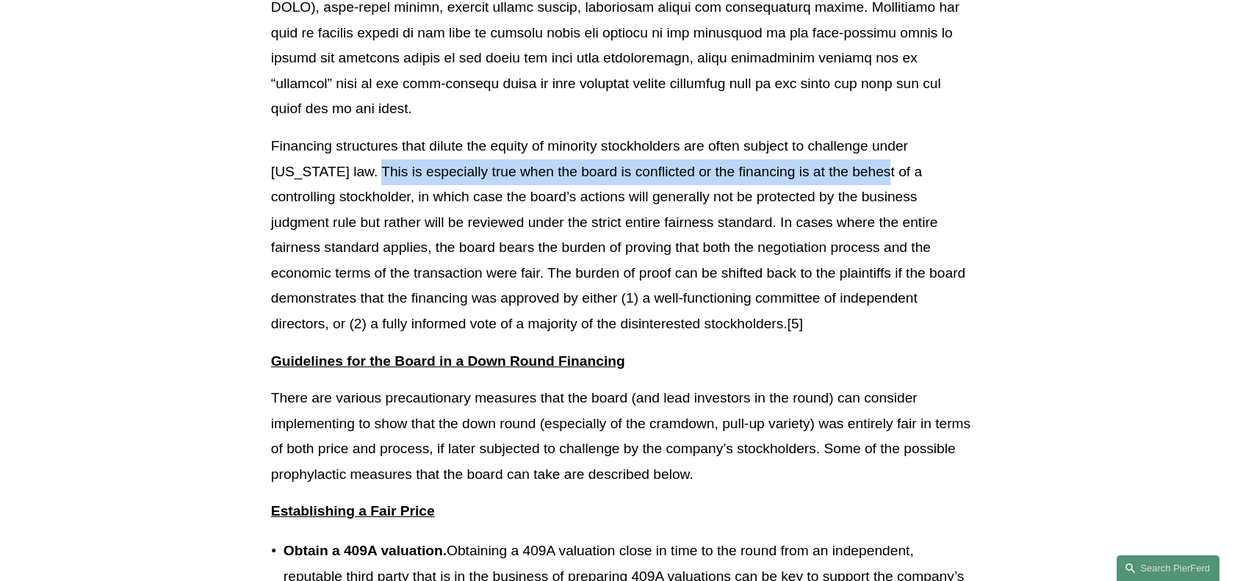
drag, startPoint x: 879, startPoint y: 147, endPoint x: 379, endPoint y: 159, distance: 500.4
click at [379, 159] on p "Financing structures that dilute the equity of minority stockholders are often …" at bounding box center [621, 235] width 701 height 203
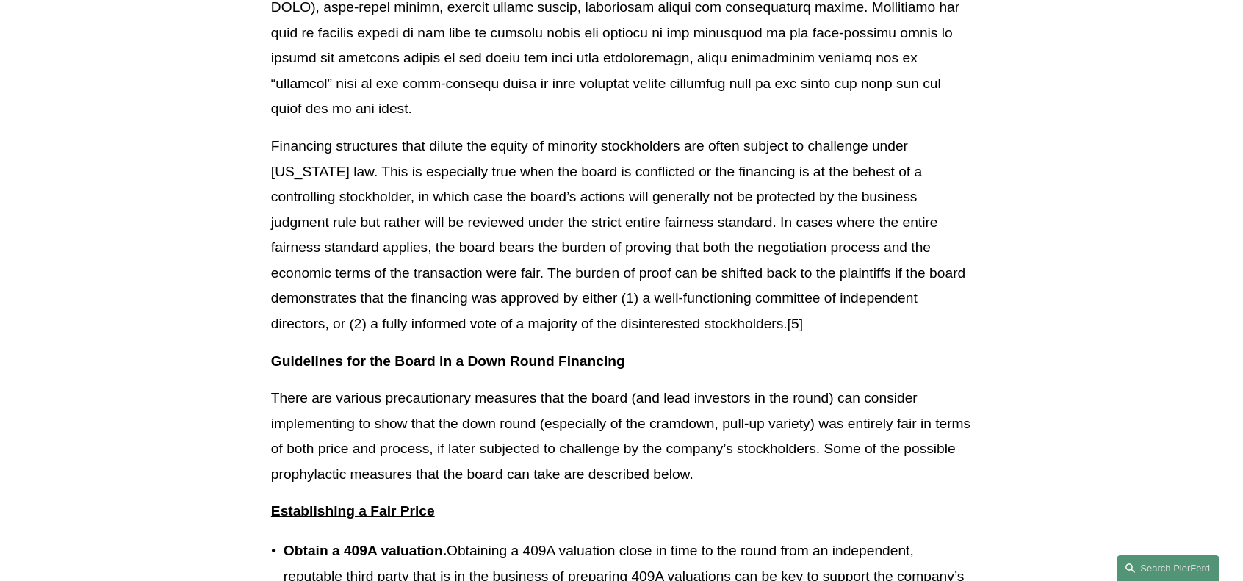
click at [373, 176] on p "Financing structures that dilute the equity of minority stockholders are often …" at bounding box center [621, 235] width 701 height 203
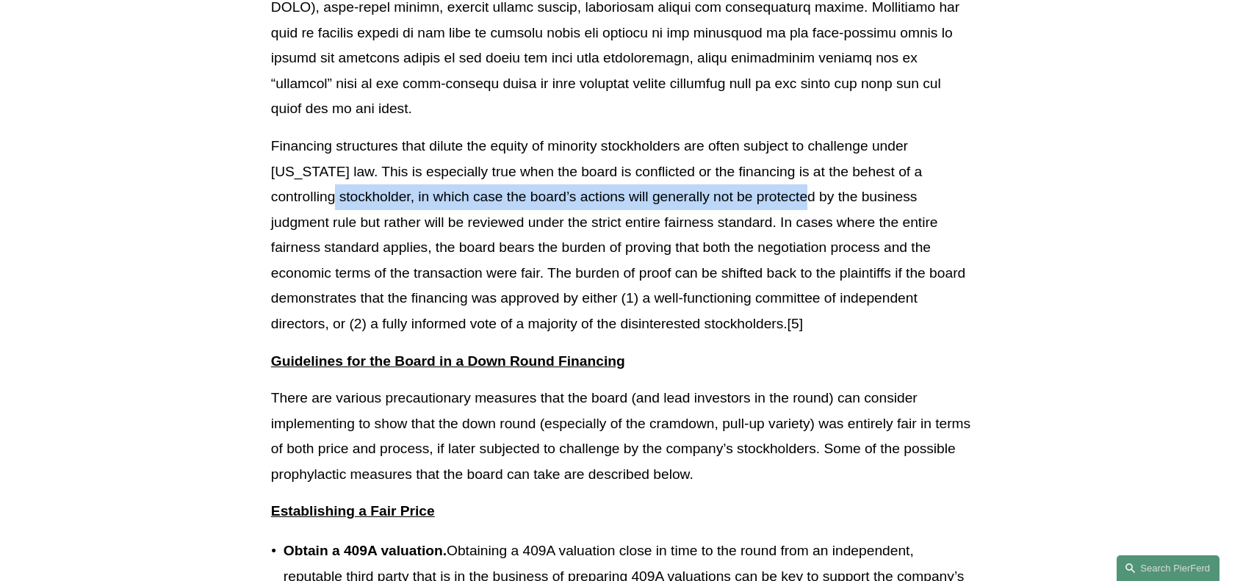
drag, startPoint x: 343, startPoint y: 176, endPoint x: 821, endPoint y: 167, distance: 477.5
click at [821, 167] on p "Financing structures that dilute the equity of minority stockholders are often …" at bounding box center [621, 235] width 701 height 203
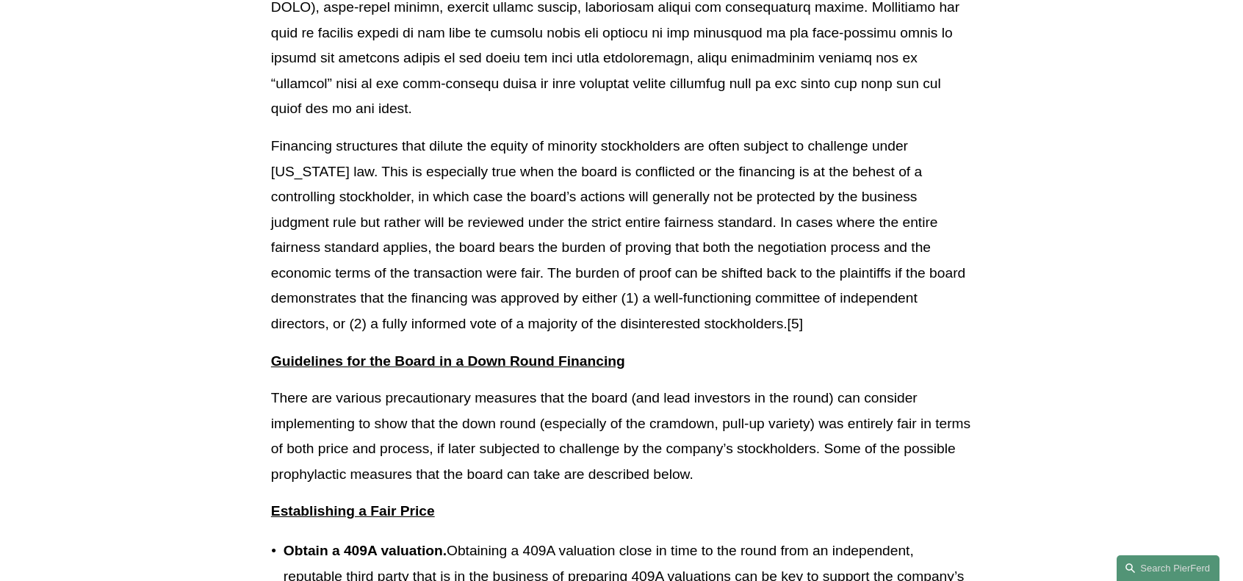
click at [862, 170] on p "Financing structures that dilute the equity of minority stockholders are often …" at bounding box center [621, 235] width 701 height 203
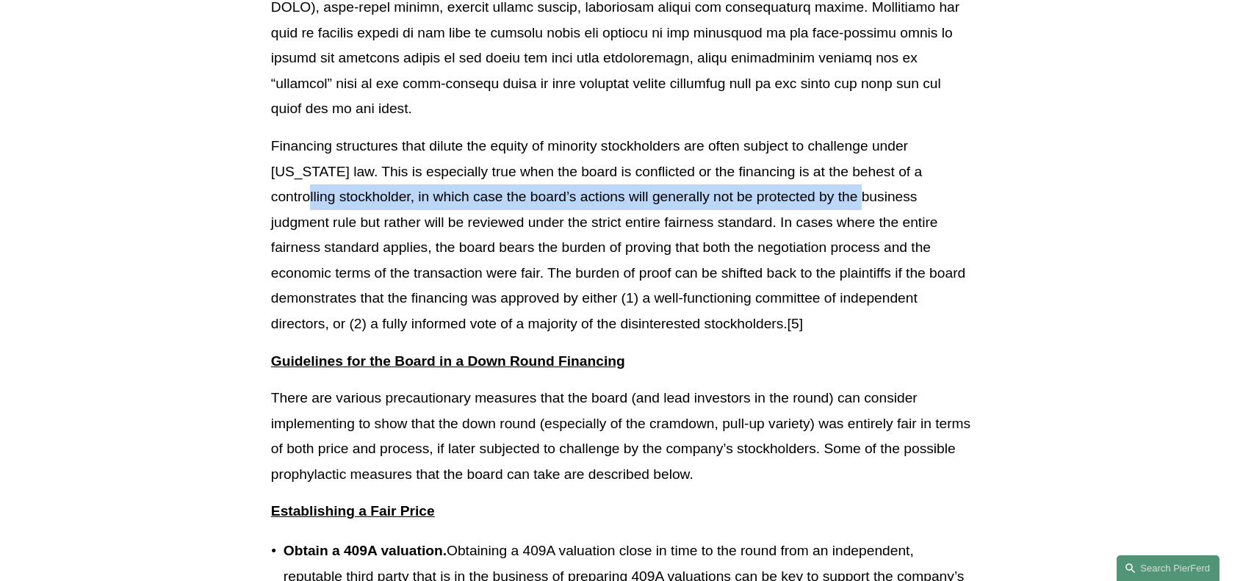
drag, startPoint x: 876, startPoint y: 170, endPoint x: 315, endPoint y: 177, distance: 560.5
click at [315, 177] on p "Financing structures that dilute the equity of minority stockholders are often …" at bounding box center [621, 235] width 701 height 203
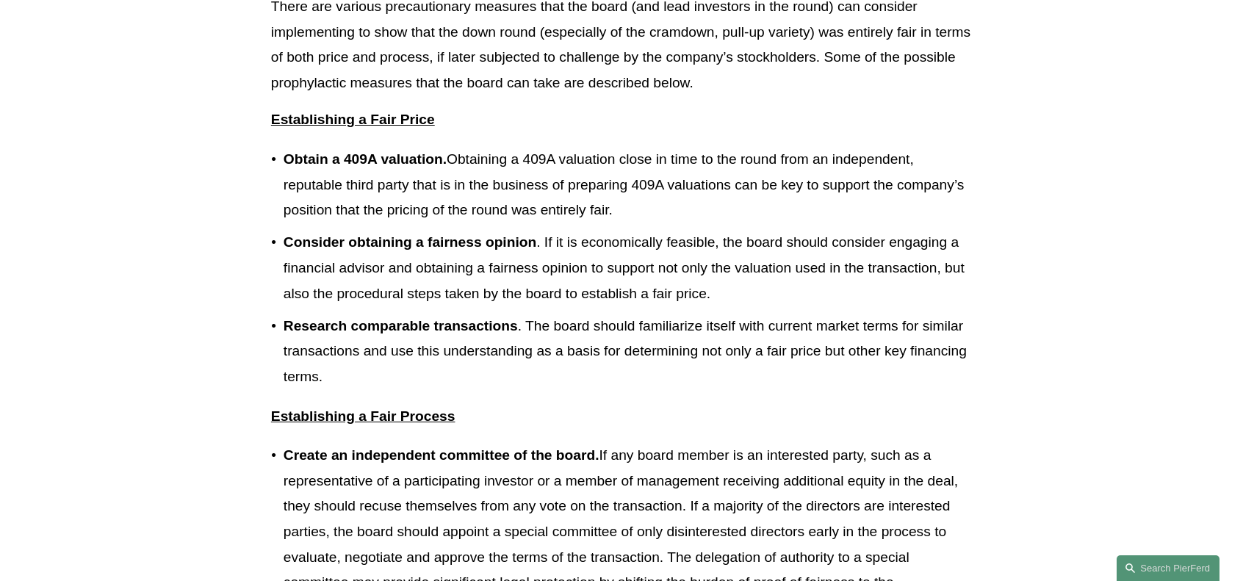
scroll to position [1763, 0]
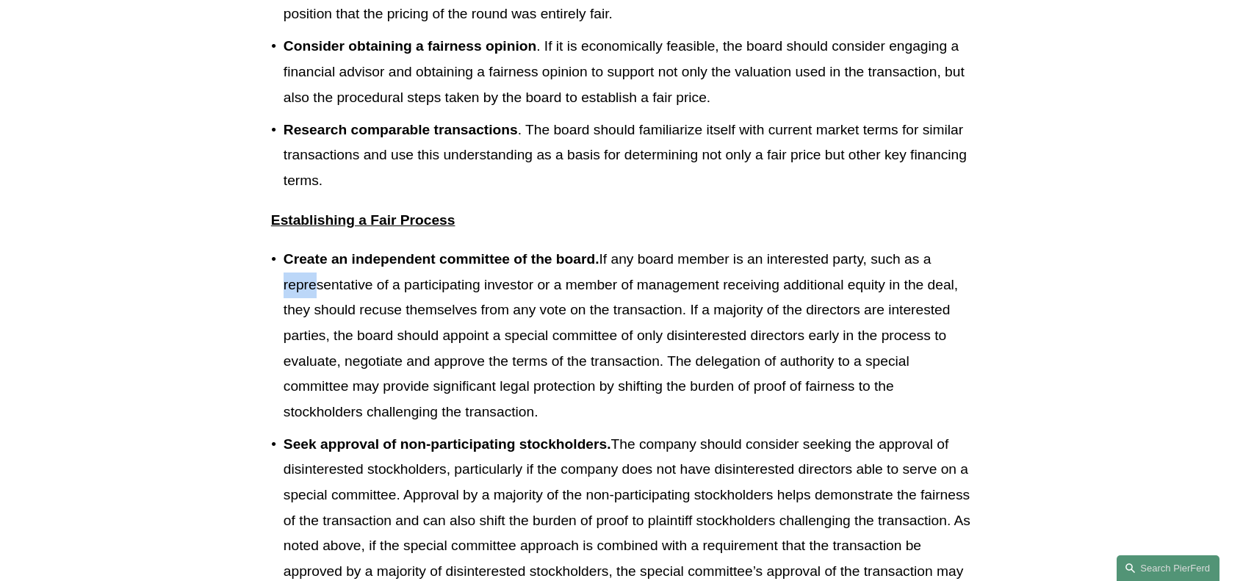
drag, startPoint x: 312, startPoint y: 264, endPoint x: 861, endPoint y: 296, distance: 549.7
click at [931, 247] on p "Create an independent committee of the board. If any board member is an interes…" at bounding box center [628, 336] width 688 height 178
click at [617, 323] on p "Create an independent committee of the board. If any board member is an interes…" at bounding box center [628, 336] width 688 height 178
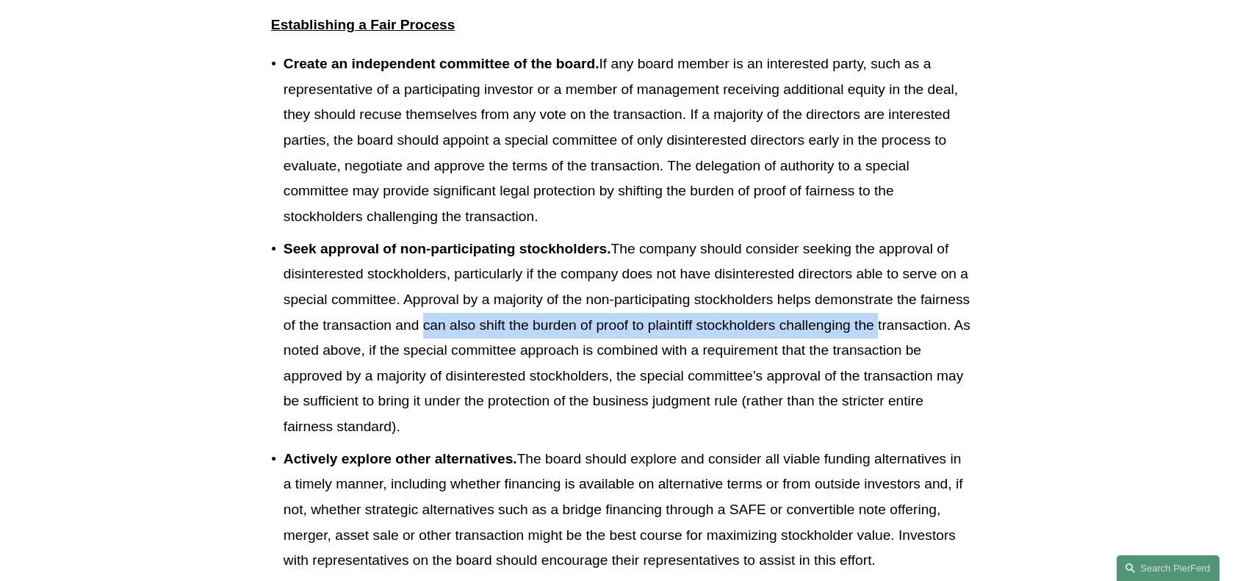
drag, startPoint x: 873, startPoint y: 290, endPoint x: 419, endPoint y: 297, distance: 454.0
click at [419, 297] on p "Seek approval of non-participating stockholders. The company should consider se…" at bounding box center [628, 338] width 688 height 203
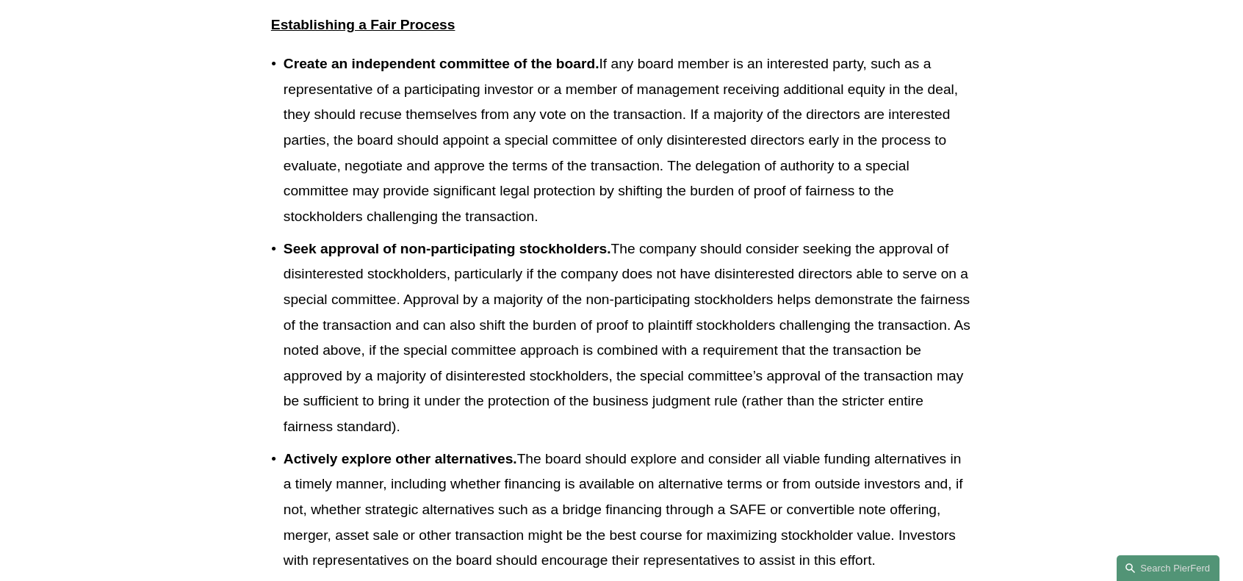
click at [418, 470] on p "Actively explore other alternatives. The board should explore and consider all …" at bounding box center [628, 510] width 688 height 127
